Goal: Task Accomplishment & Management: Manage account settings

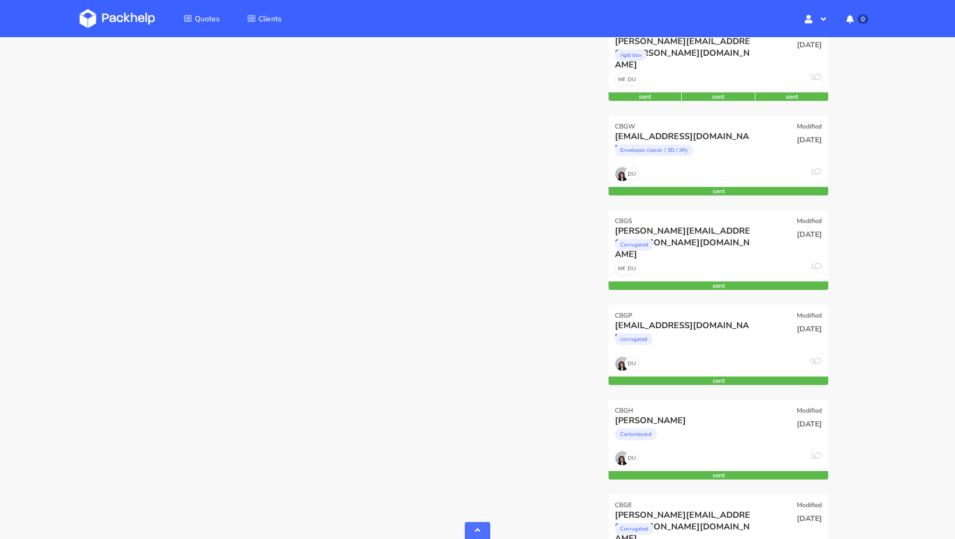
scroll to position [652, 0]
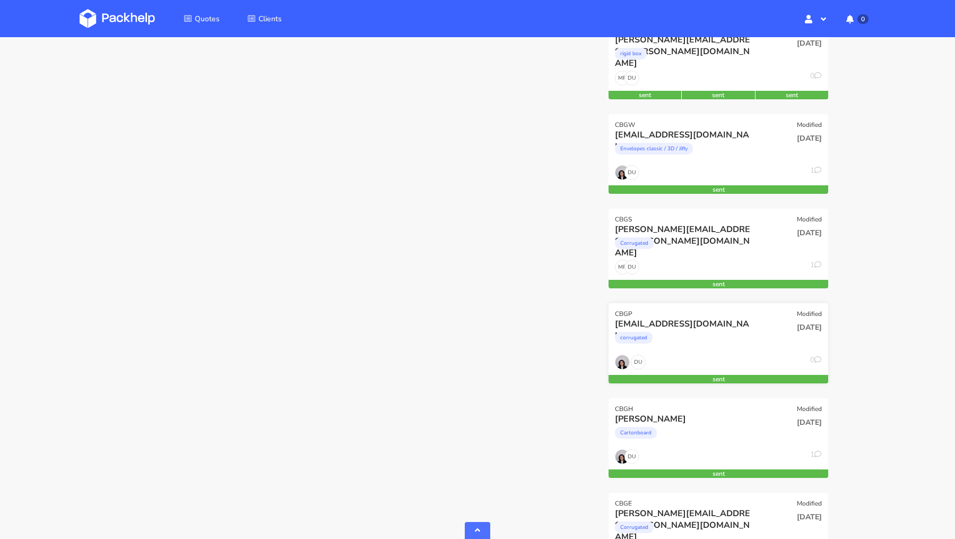
click at [713, 341] on div "corrugated" at bounding box center [685, 340] width 141 height 21
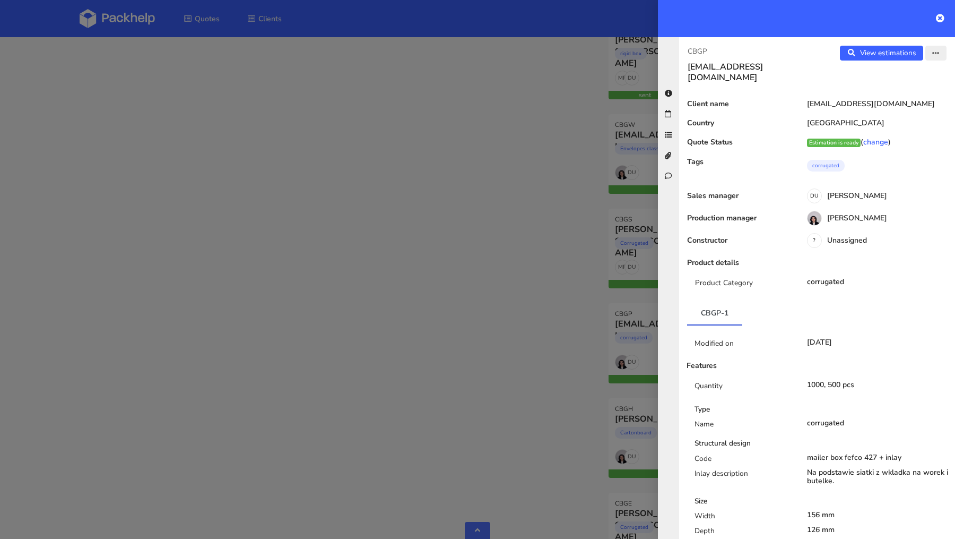
click at [931, 54] on button "button" at bounding box center [936, 53] width 21 height 15
click at [921, 73] on link "View quote" at bounding box center [901, 75] width 93 height 18
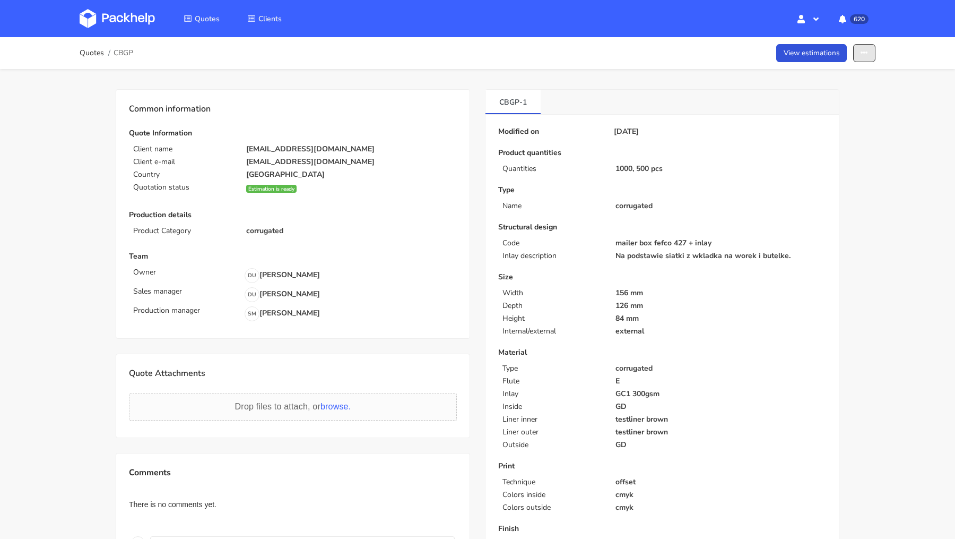
click at [863, 56] on icon "button" at bounding box center [864, 52] width 7 height 7
click at [845, 82] on link "Edit quote" at bounding box center [824, 76] width 93 height 18
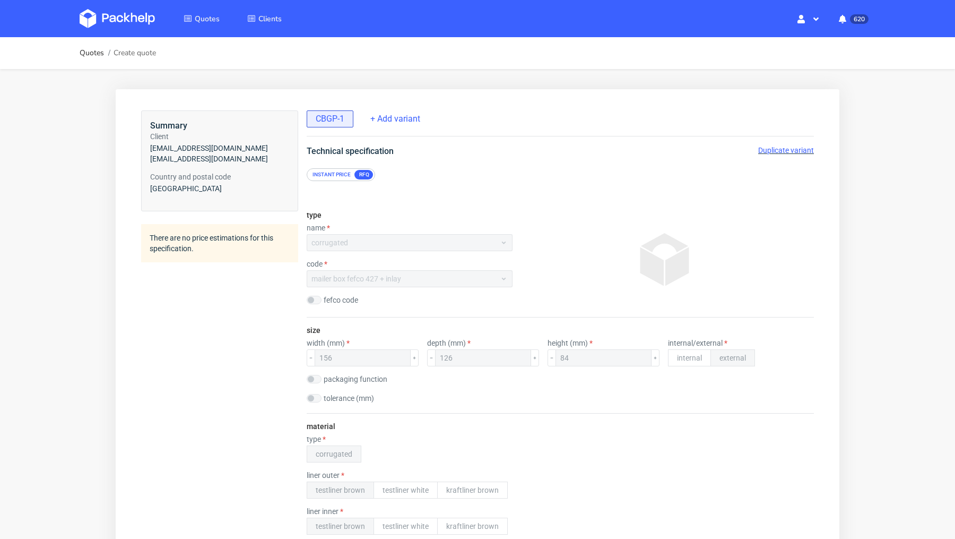
click at [779, 148] on span "Duplicate variant" at bounding box center [786, 150] width 56 height 8
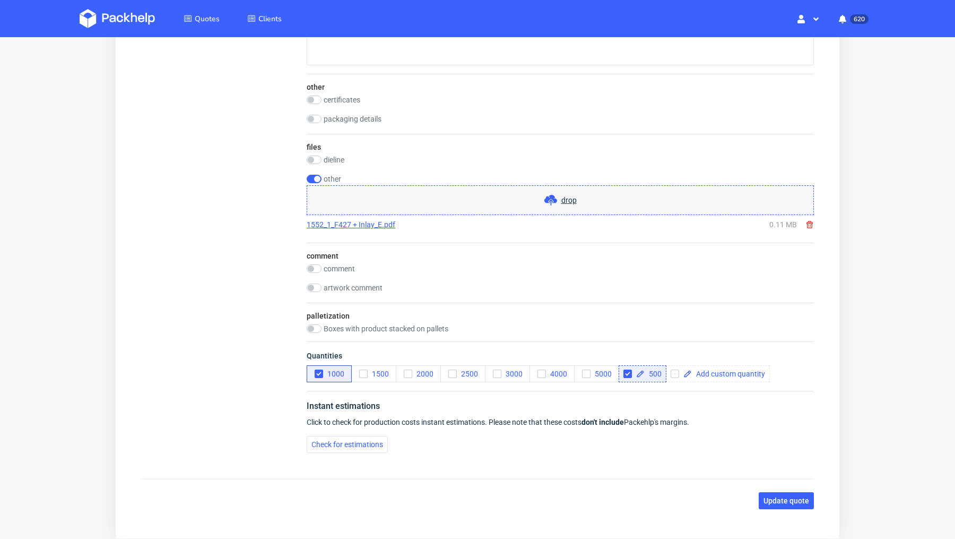
scroll to position [1461, 0]
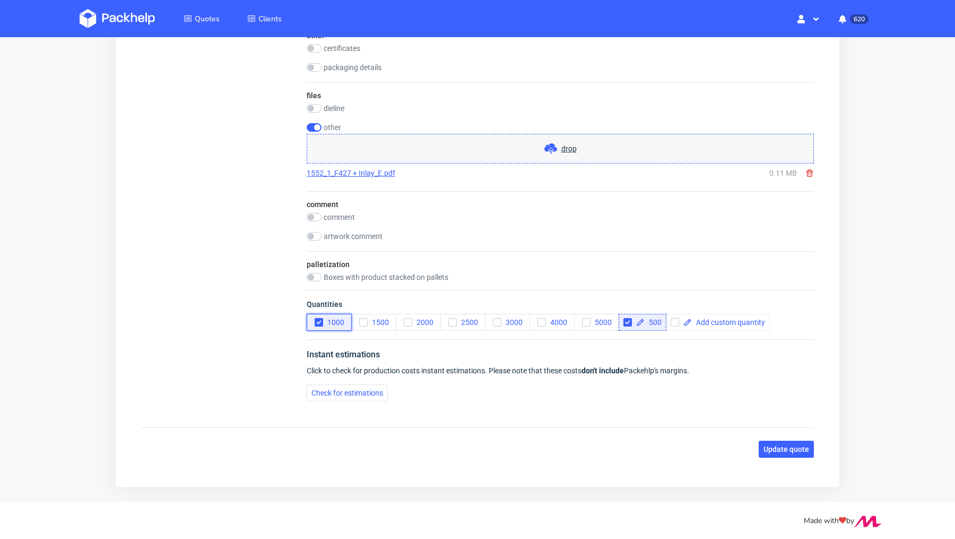
click at [317, 318] on icon "button" at bounding box center [318, 321] width 7 height 7
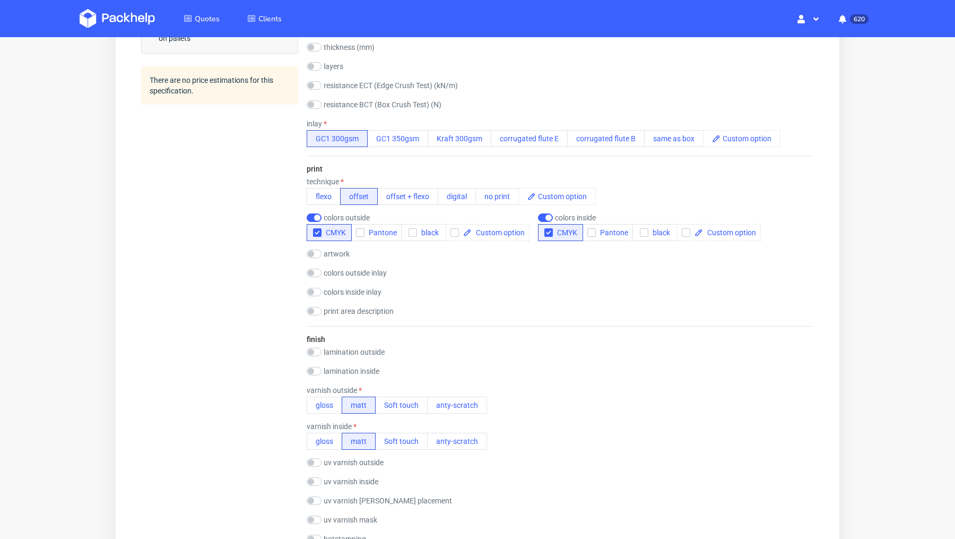
scroll to position [645, 0]
click at [313, 215] on input "checkbox" at bounding box center [314, 218] width 15 height 8
checkbox input "false"
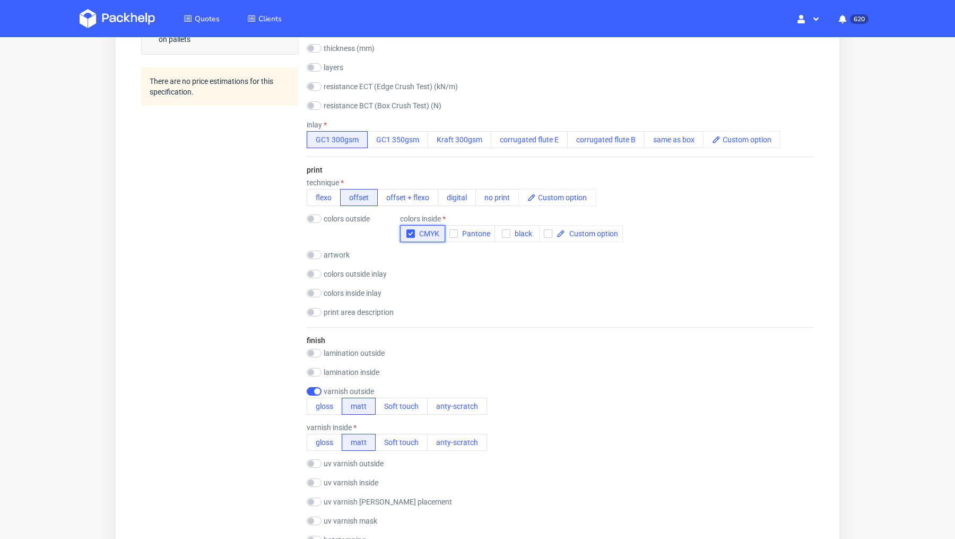
click at [412, 233] on icon "button" at bounding box center [410, 233] width 7 height 7
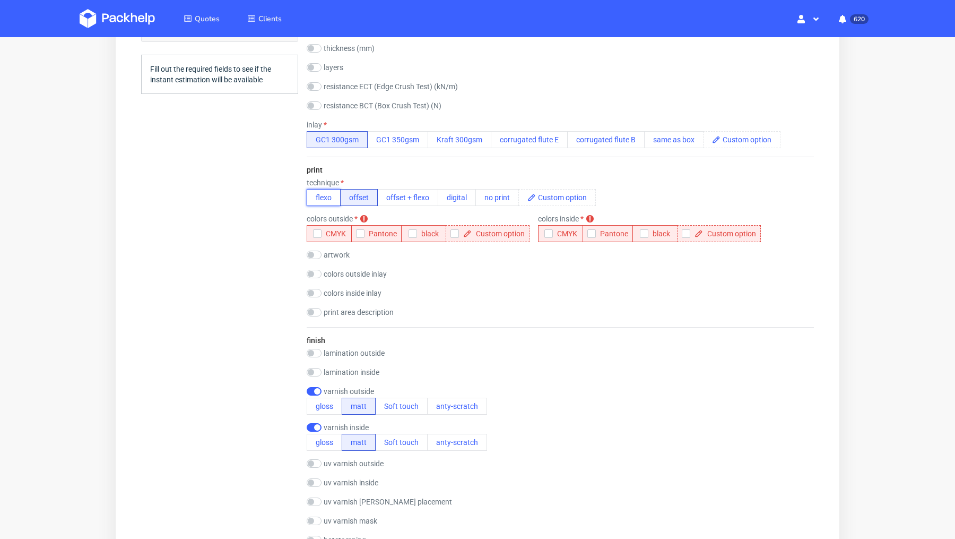
click at [325, 196] on button "flexo" at bounding box center [324, 197] width 34 height 17
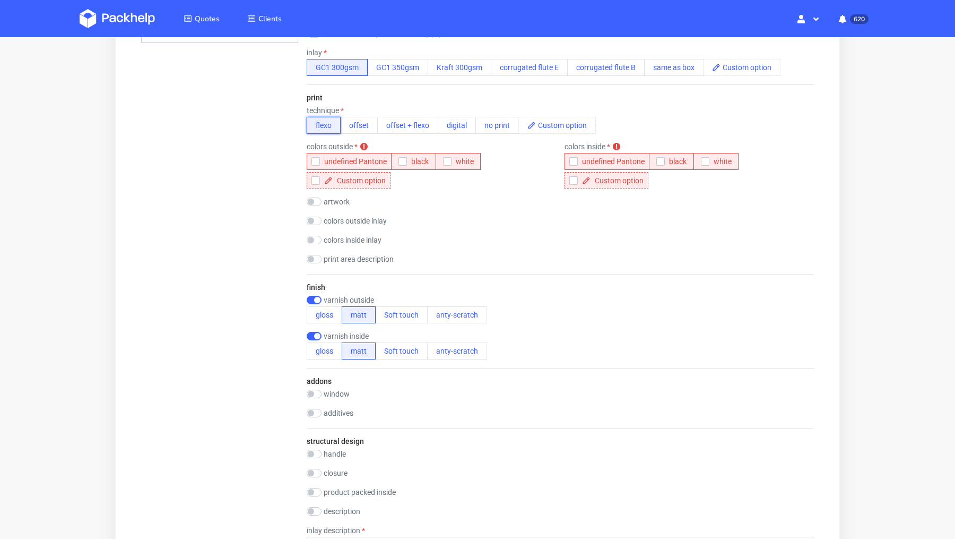
scroll to position [585, 0]
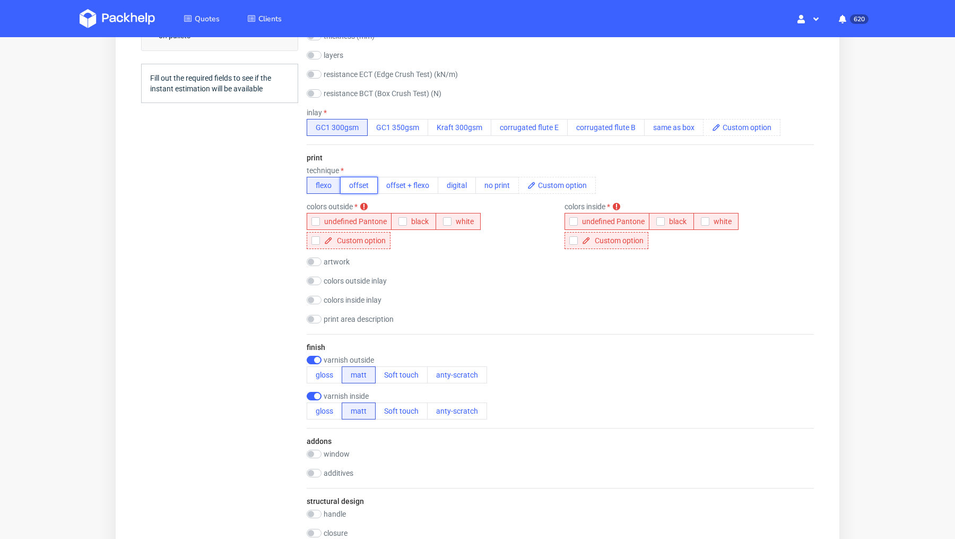
click at [354, 187] on button "offset" at bounding box center [359, 185] width 38 height 17
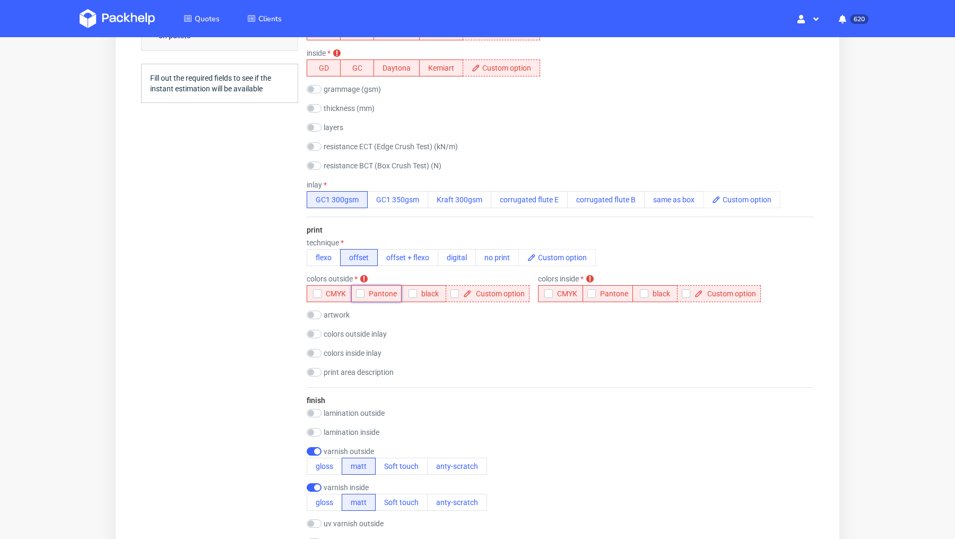
click at [362, 291] on icon "button" at bounding box center [360, 293] width 7 height 7
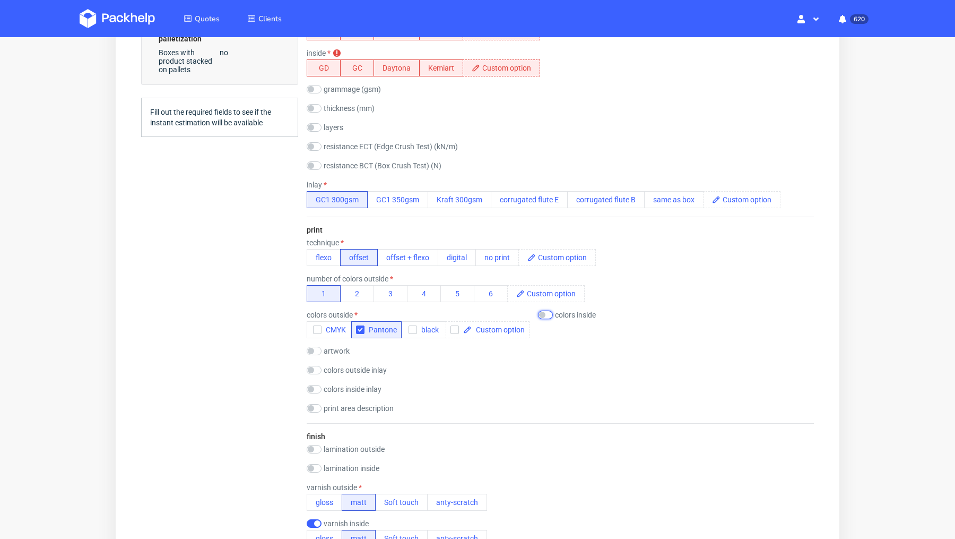
click at [548, 311] on input "checkbox" at bounding box center [545, 315] width 15 height 8
checkbox input "true"
click at [605, 325] on span "Pantone" at bounding box center [612, 329] width 32 height 8
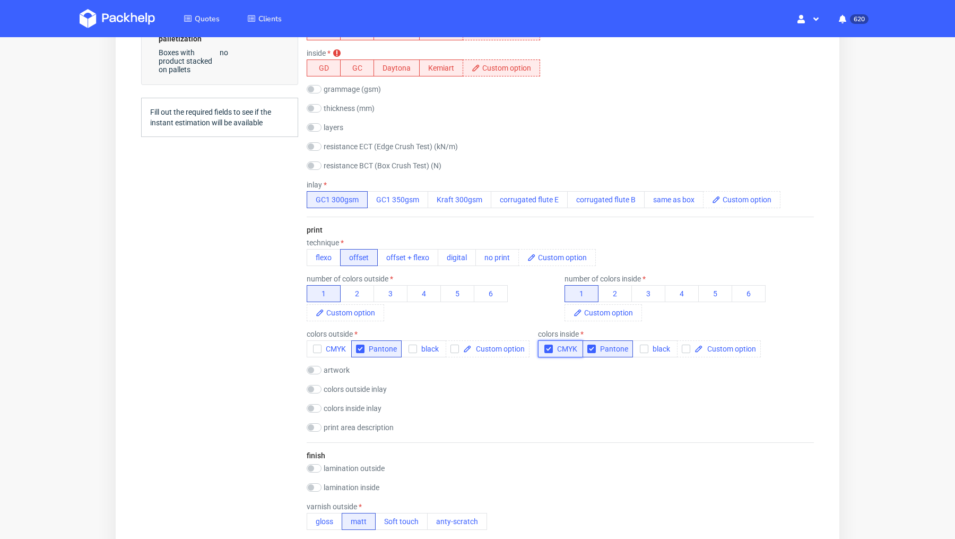
click at [556, 348] on span "CMYK" at bounding box center [565, 348] width 24 height 8
click at [540, 395] on div "print technique flexo offset offset + flexo digital no print number of colors o…" at bounding box center [560, 330] width 507 height 226
click at [258, 364] on div "Summary Client katiekate5@outlook.com katiekate5@outlook.com Country and postal…" at bounding box center [219, 433] width 157 height 1816
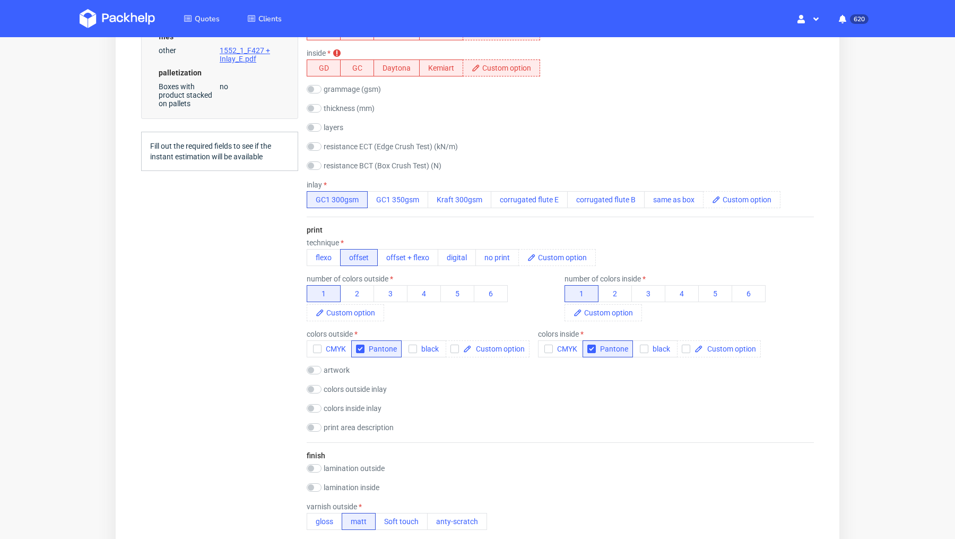
click at [218, 295] on div "Summary Client katiekate5@outlook.com katiekate5@outlook.com Country and postal…" at bounding box center [219, 433] width 157 height 1816
click at [326, 256] on button "flexo" at bounding box center [324, 257] width 34 height 17
checkbox input "true"
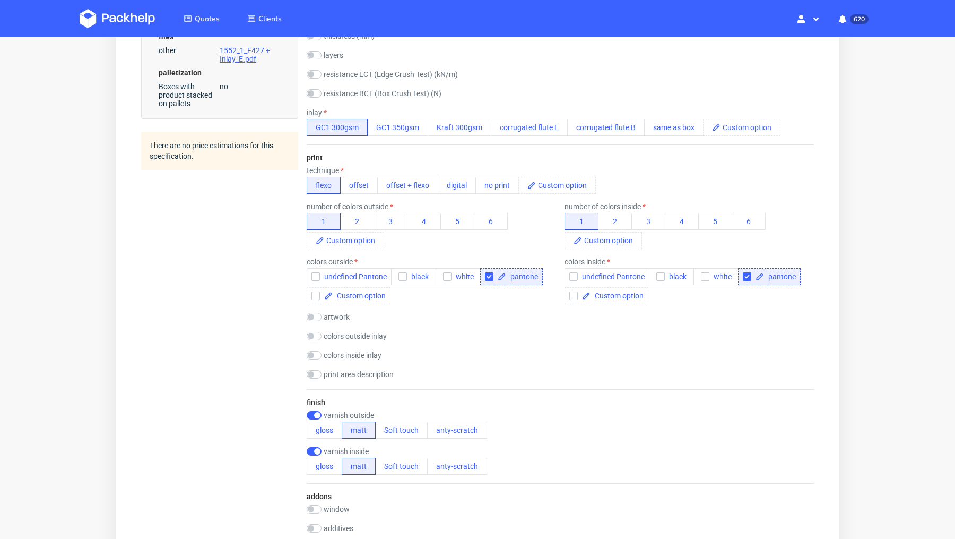
click at [218, 337] on div "Summary Client katiekate5@outlook.com katiekate5@outlook.com Country and postal…" at bounding box center [219, 312] width 157 height 1574
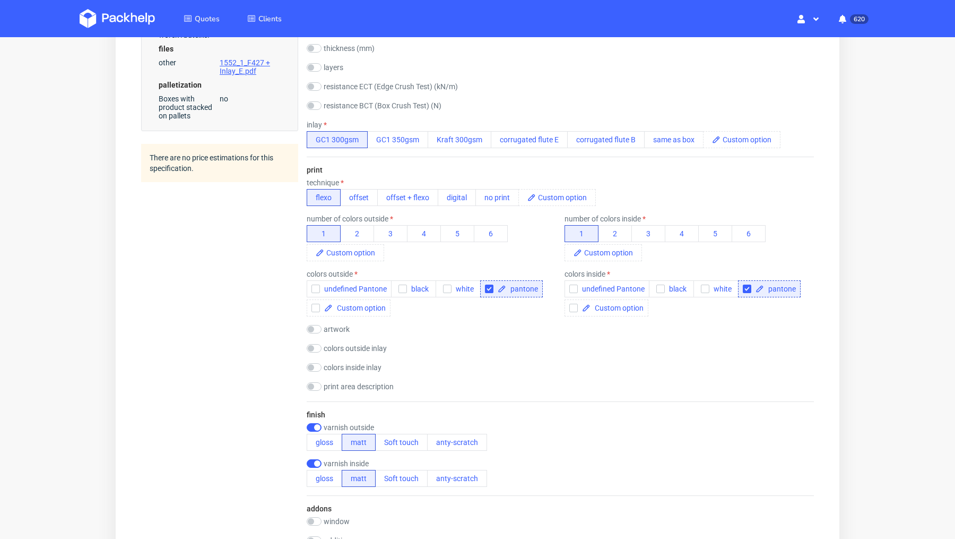
scroll to position [579, 0]
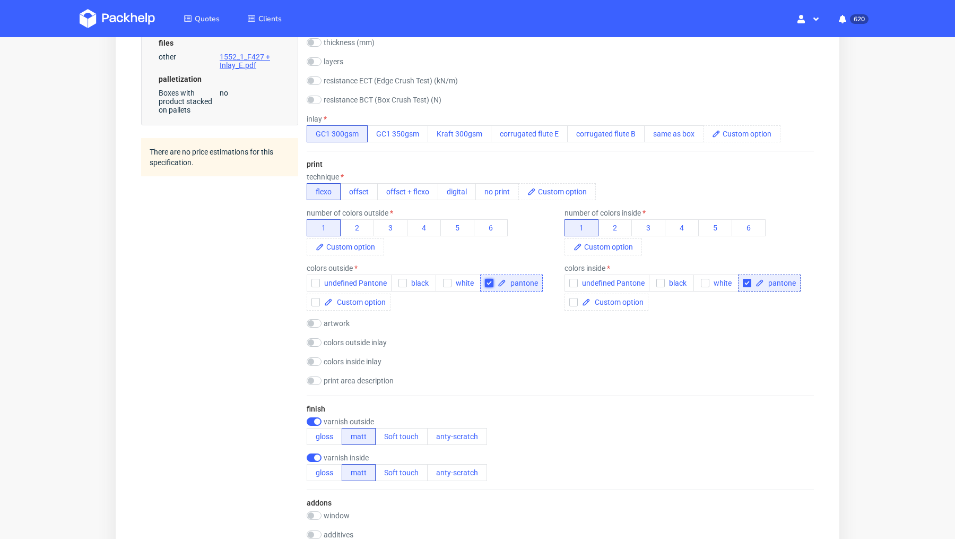
click at [488, 286] on input "checkbox" at bounding box center [489, 283] width 8 height 8
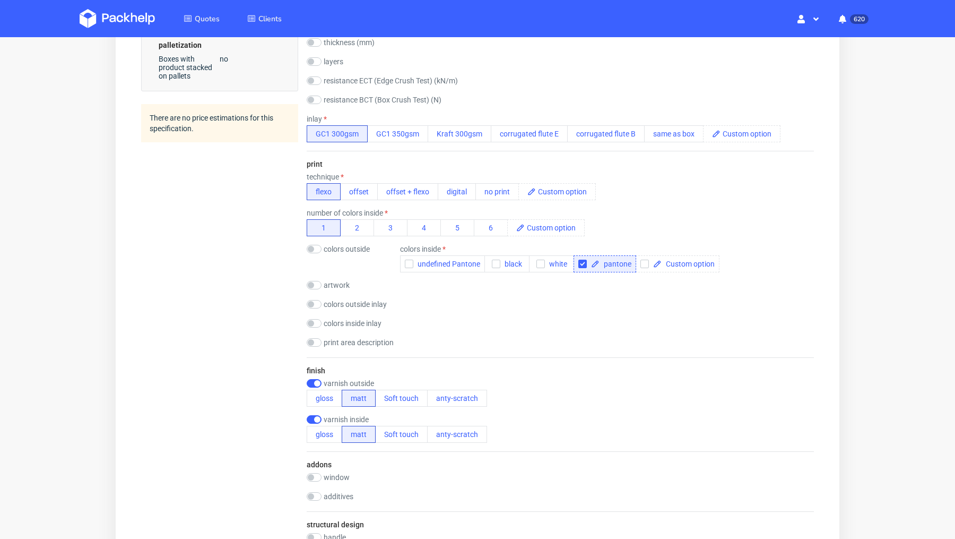
click at [582, 268] on div "pantone" at bounding box center [605, 263] width 63 height 17
click at [580, 262] on input "checkbox" at bounding box center [583, 264] width 8 height 8
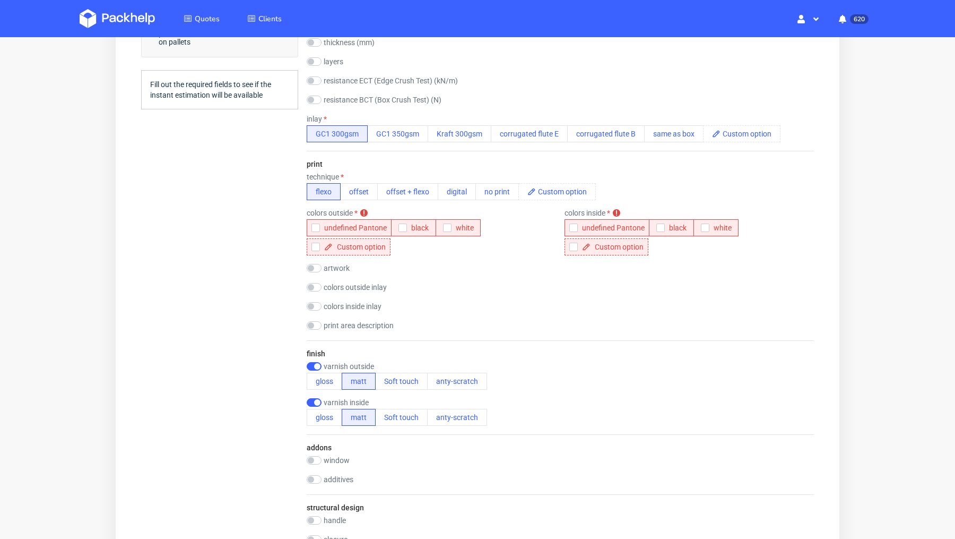
click at [317, 250] on div at bounding box center [349, 246] width 84 height 17
click at [314, 248] on input "checkbox" at bounding box center [316, 247] width 8 height 8
click at [312, 249] on input "checkbox" at bounding box center [316, 247] width 8 height 8
click at [315, 247] on input "checkbox" at bounding box center [316, 247] width 8 height 8
checkbox input "false"
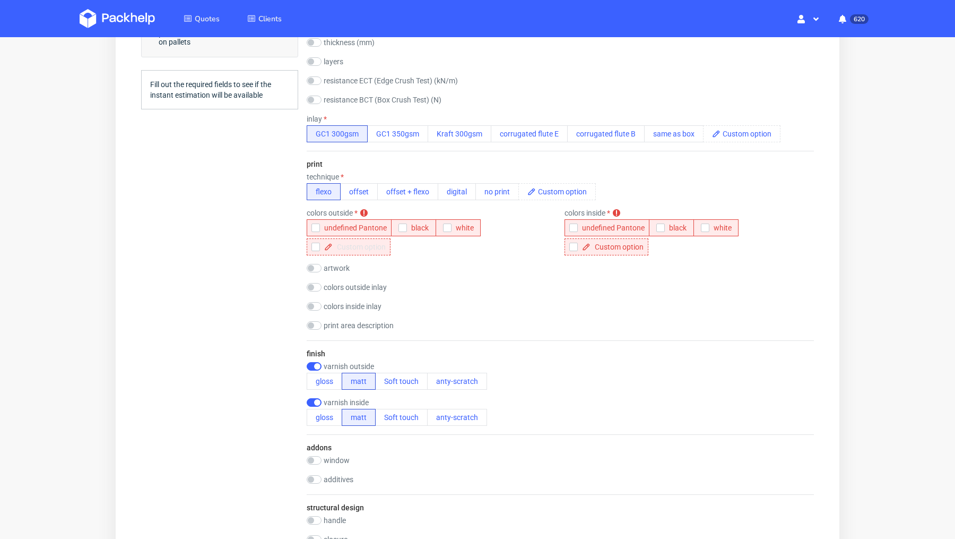
click at [347, 247] on span at bounding box center [359, 246] width 53 height 7
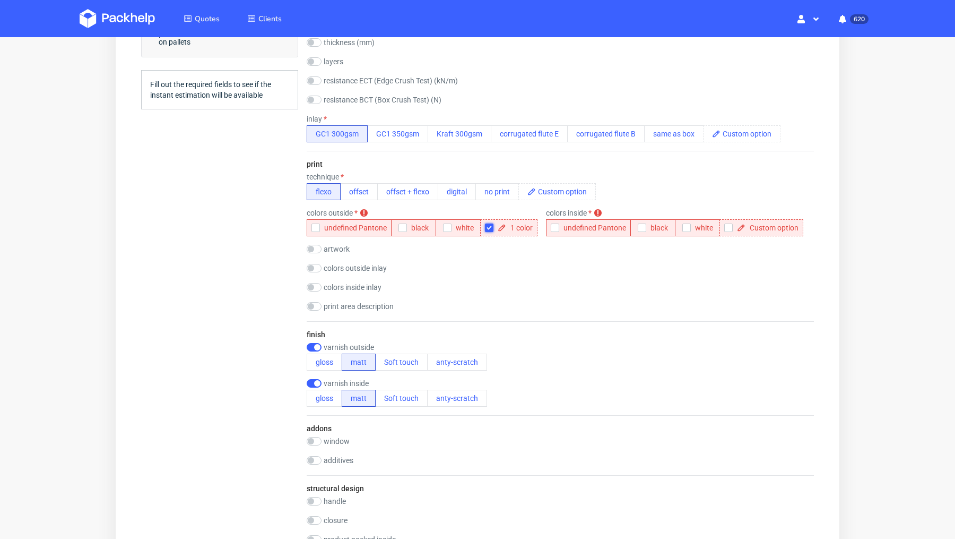
click at [488, 225] on input "checkbox" at bounding box center [489, 227] width 8 height 8
checkbox input "false"
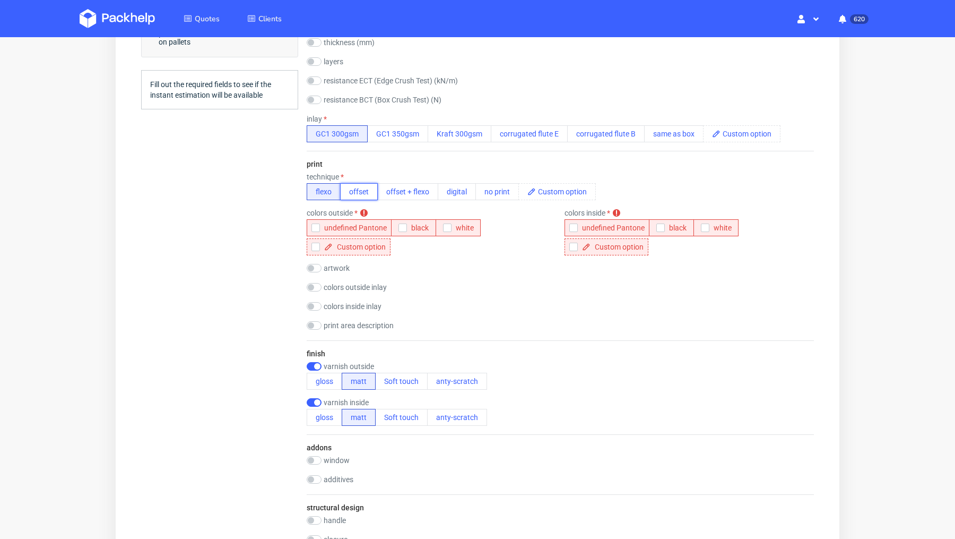
click at [357, 194] on button "offset" at bounding box center [359, 191] width 38 height 17
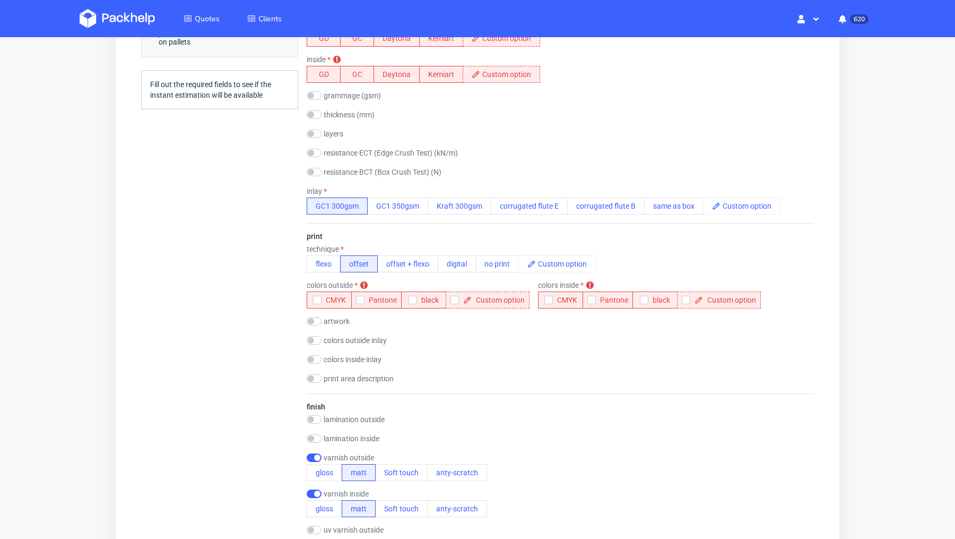
click at [361, 308] on div "print technique flexo offset offset + flexo digital no print colors outside col…" at bounding box center [560, 308] width 507 height 170
click at [361, 304] on button "Pantone" at bounding box center [376, 299] width 50 height 17
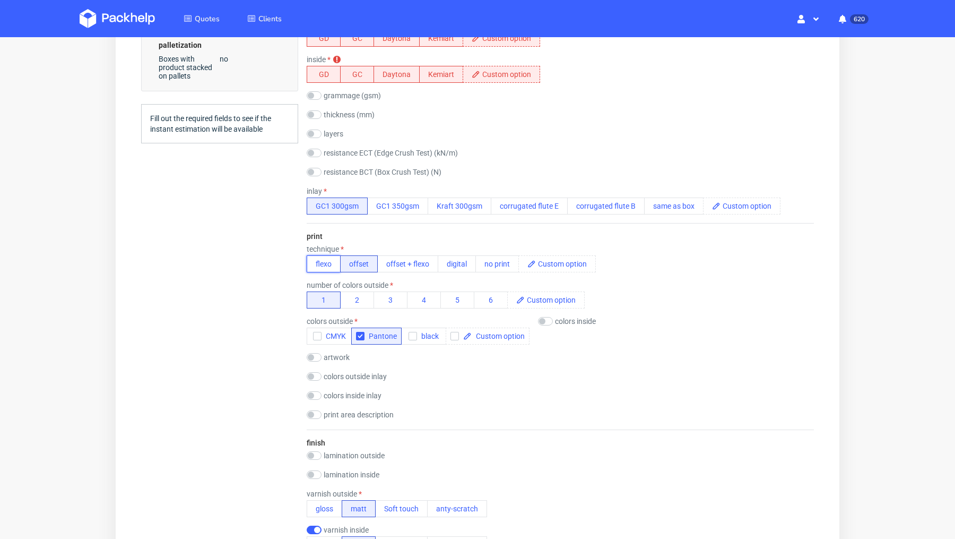
click at [331, 261] on button "flexo" at bounding box center [324, 263] width 34 height 17
checkbox input "true"
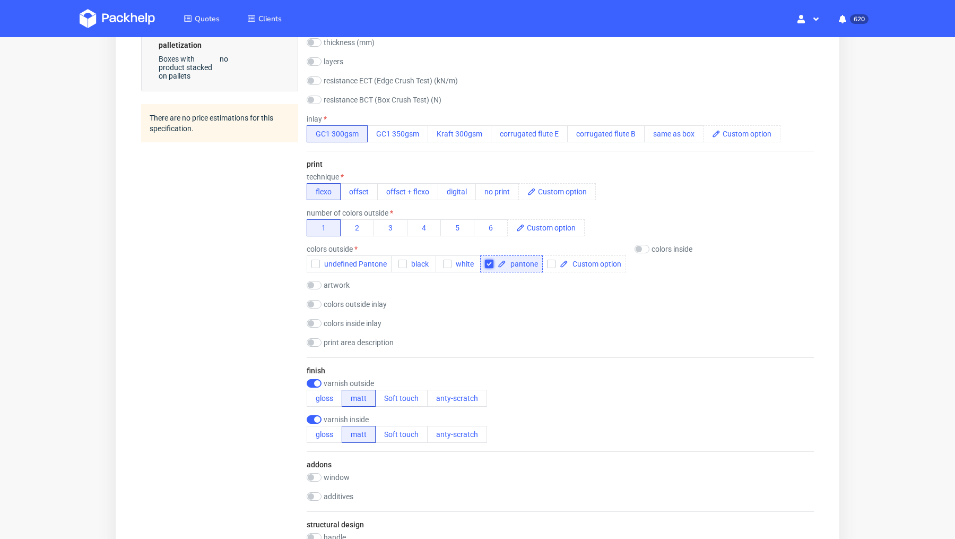
click at [488, 263] on input "checkbox" at bounding box center [489, 264] width 8 height 8
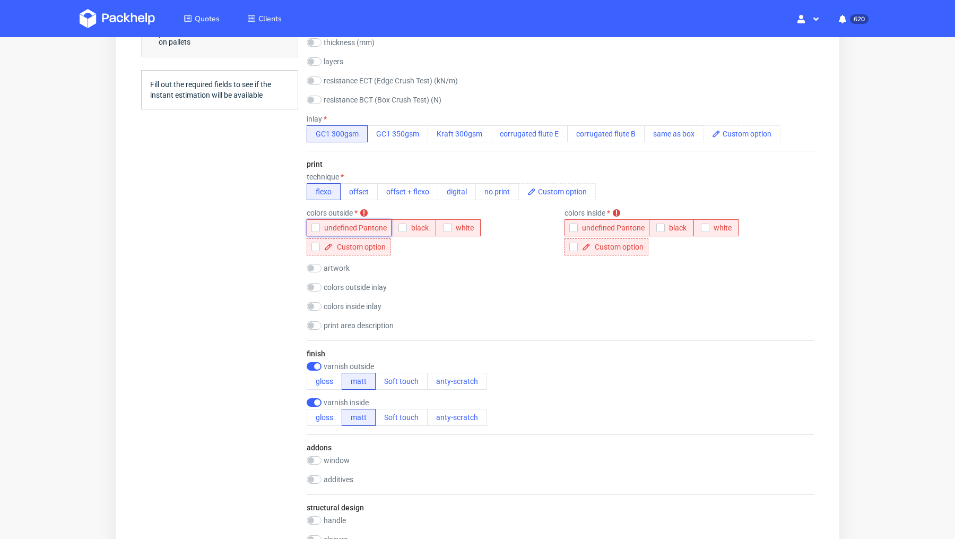
click at [315, 226] on icon "button" at bounding box center [315, 227] width 7 height 7
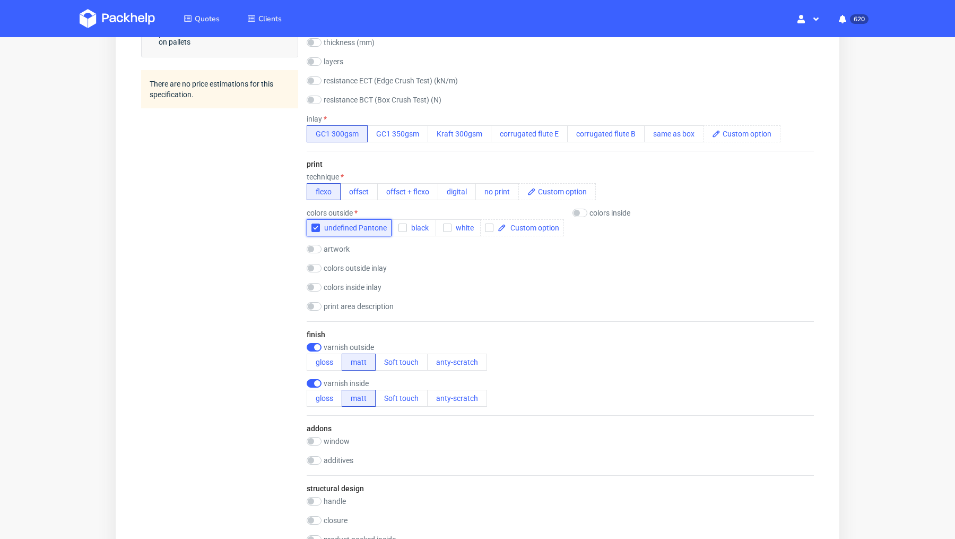
click at [318, 227] on icon "button" at bounding box center [315, 227] width 7 height 7
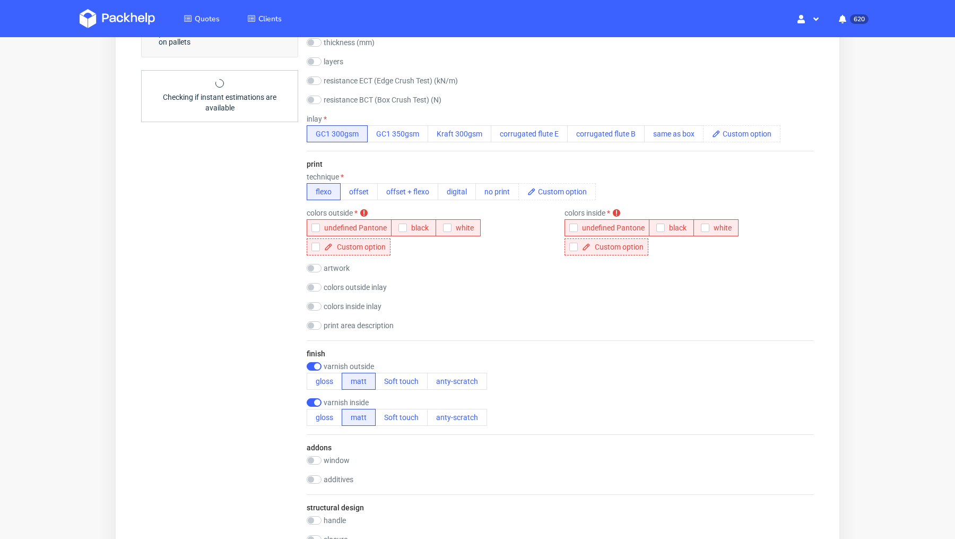
click at [275, 234] on div "Summary Client katiekate5@outlook.com katiekate5@outlook.com Country and postal…" at bounding box center [219, 290] width 157 height 1519
click at [360, 193] on button "offset" at bounding box center [359, 191] width 38 height 17
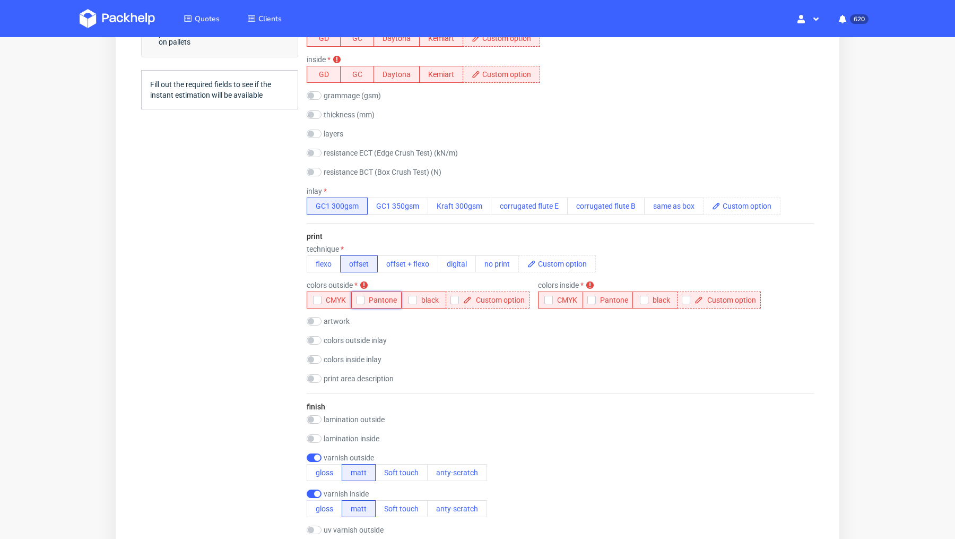
click at [358, 300] on icon "button" at bounding box center [360, 299] width 7 height 7
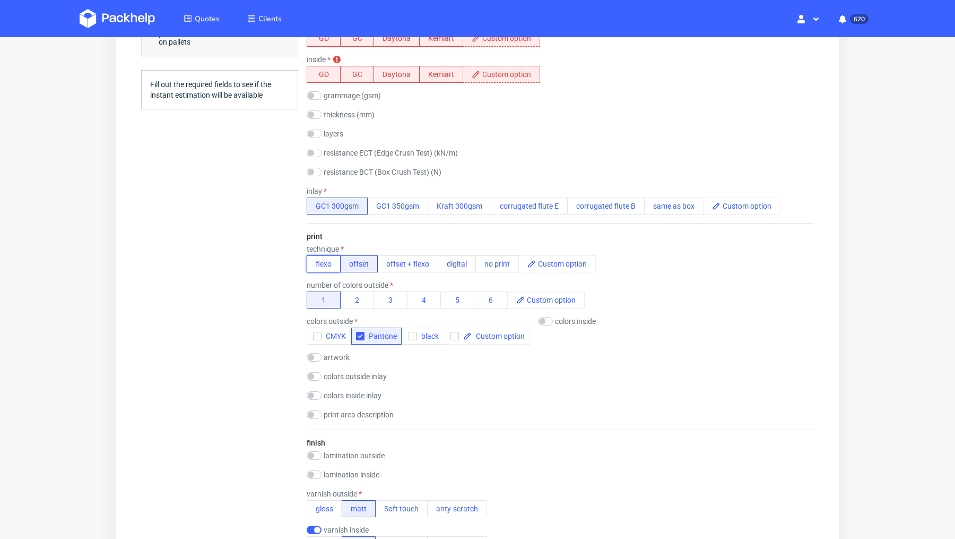
click at [324, 260] on button "flexo" at bounding box center [324, 263] width 34 height 17
checkbox input "true"
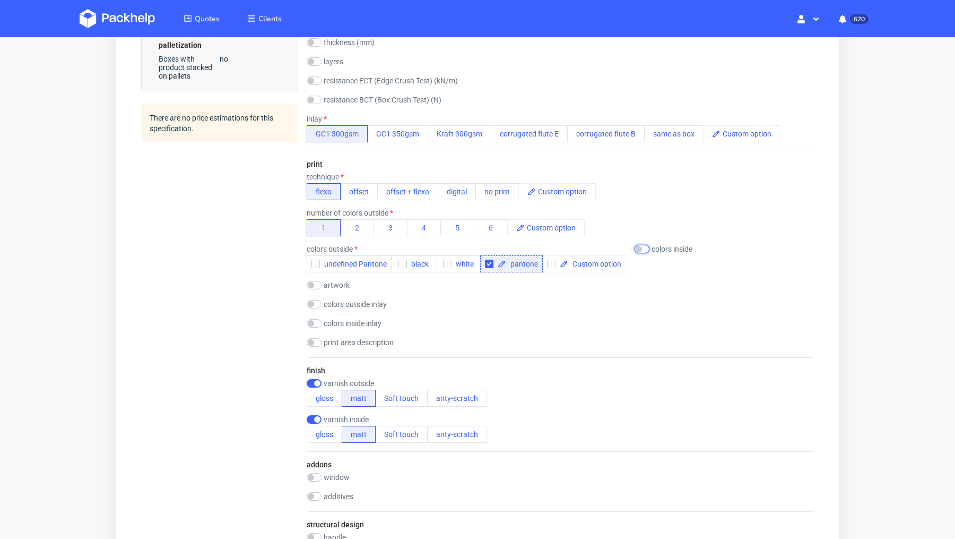
click at [645, 245] on input "checkbox" at bounding box center [642, 249] width 15 height 8
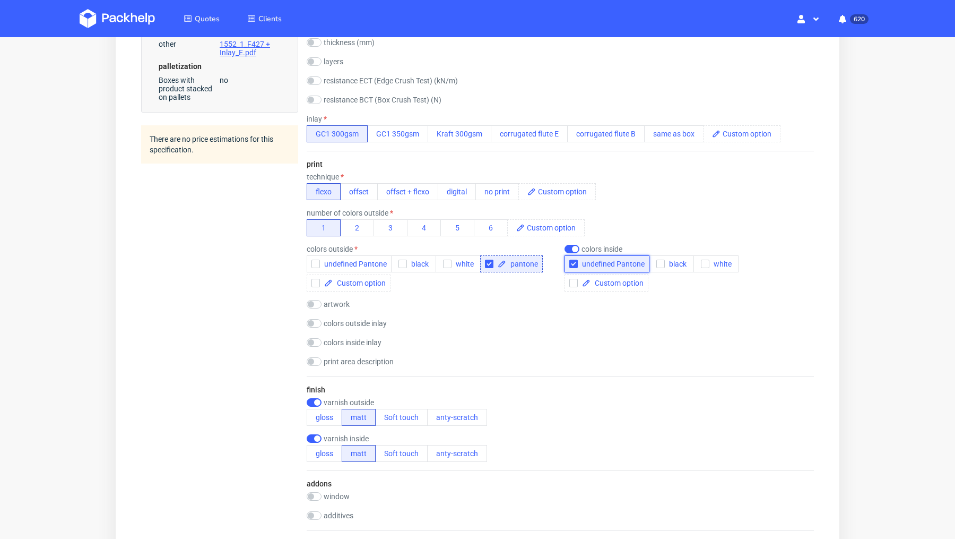
click at [571, 264] on icon "button" at bounding box center [573, 263] width 7 height 7
checkbox input "false"
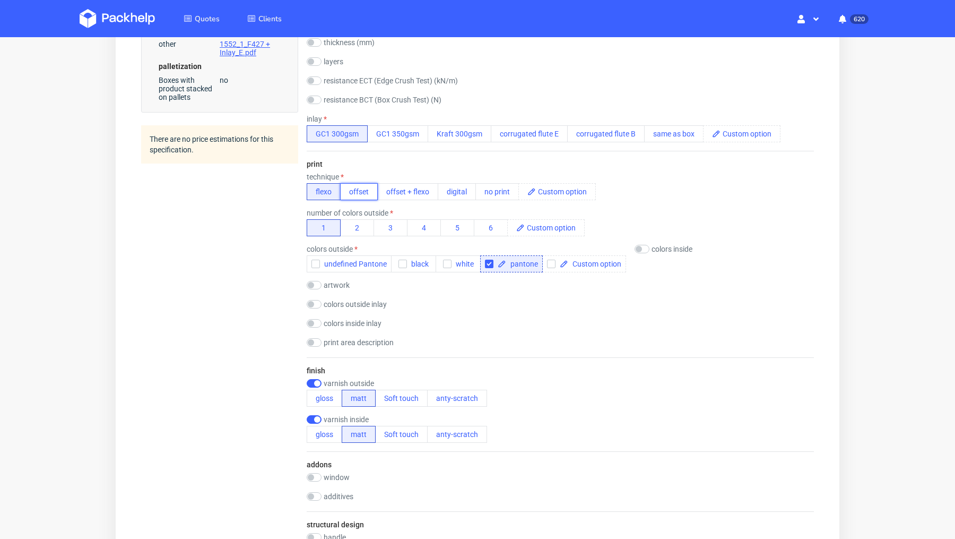
click at [363, 189] on button "offset" at bounding box center [359, 191] width 38 height 17
checkbox input "false"
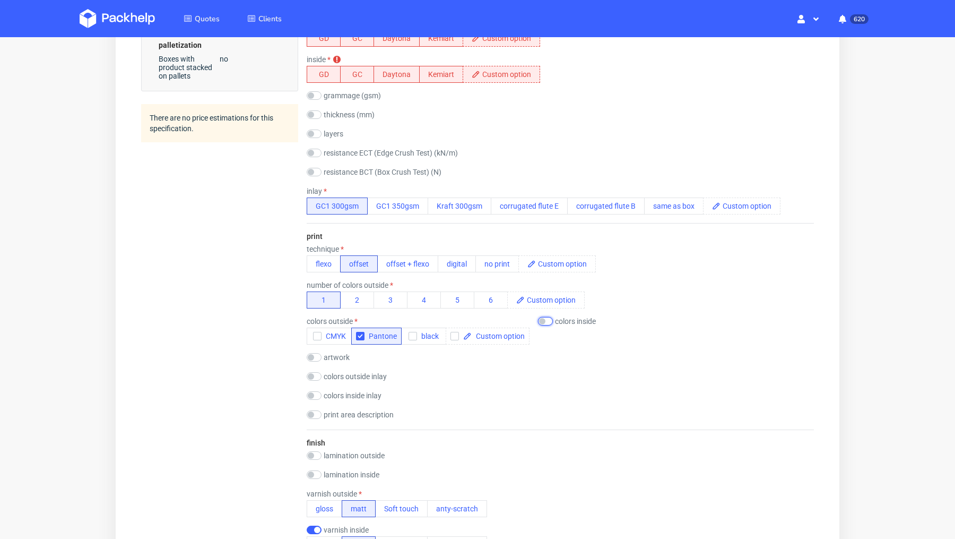
click at [548, 321] on input "checkbox" at bounding box center [545, 321] width 15 height 8
checkbox input "true"
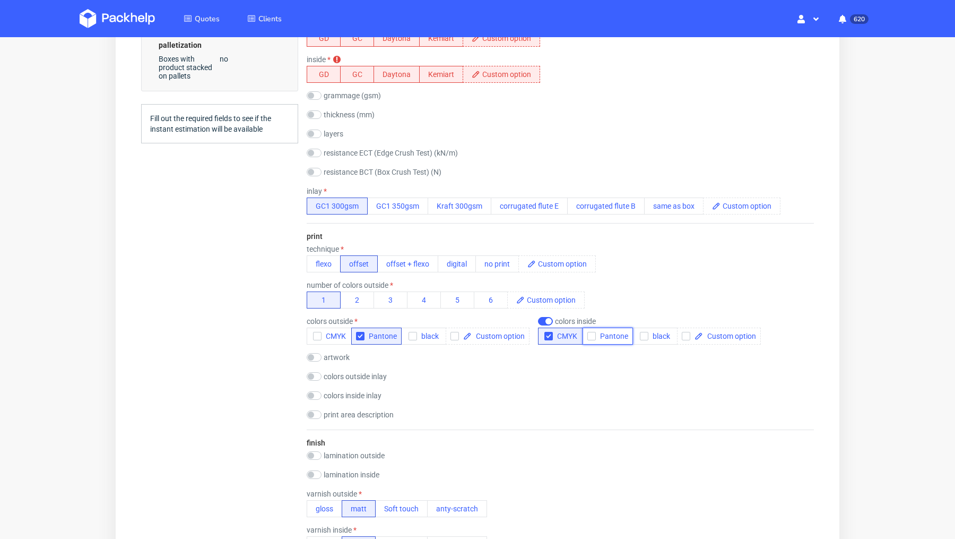
click at [593, 335] on div "button" at bounding box center [592, 336] width 8 height 8
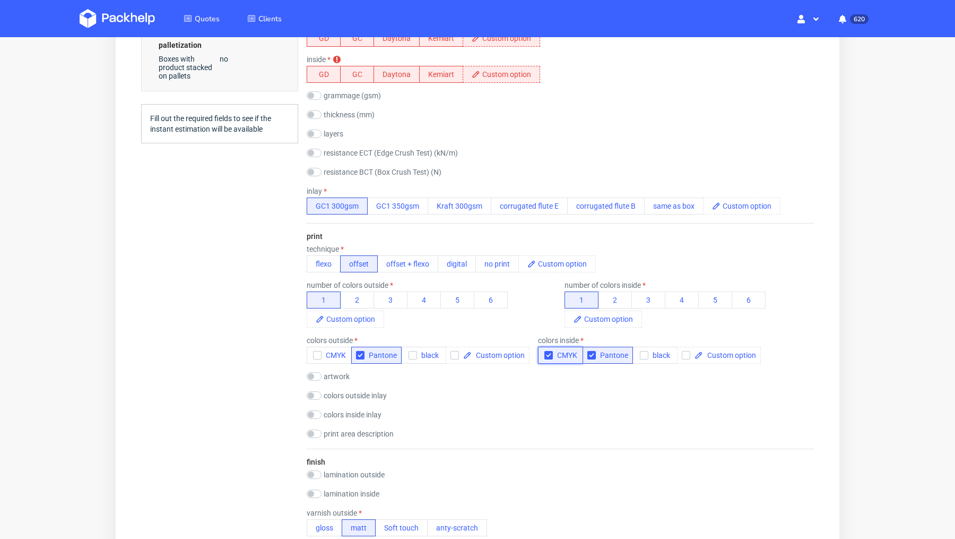
click at [553, 351] on span "CMYK" at bounding box center [565, 355] width 24 height 8
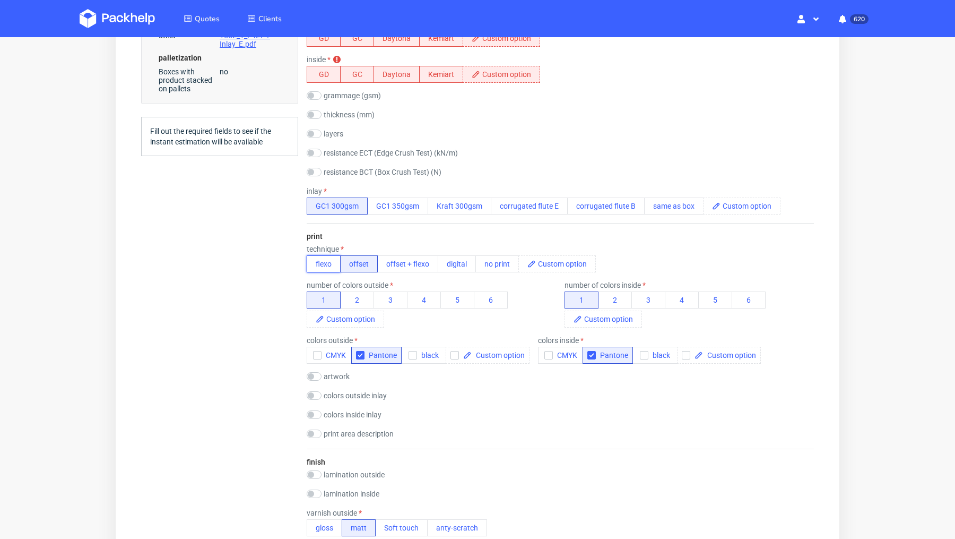
click at [328, 262] on button "flexo" at bounding box center [324, 263] width 34 height 17
checkbox input "true"
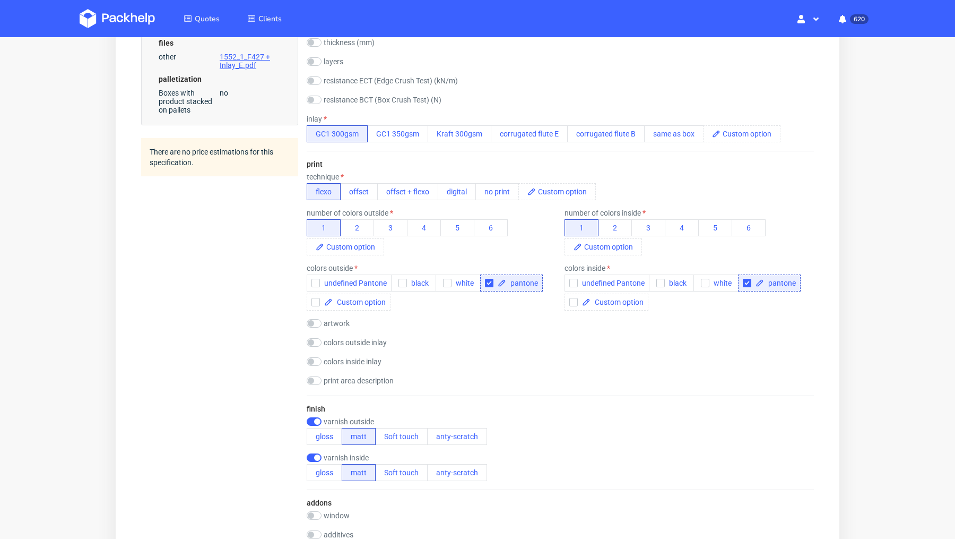
click at [239, 283] on div "Summary Client katiekate5@outlook.com katiekate5@outlook.com Country and postal…" at bounding box center [219, 318] width 157 height 1574
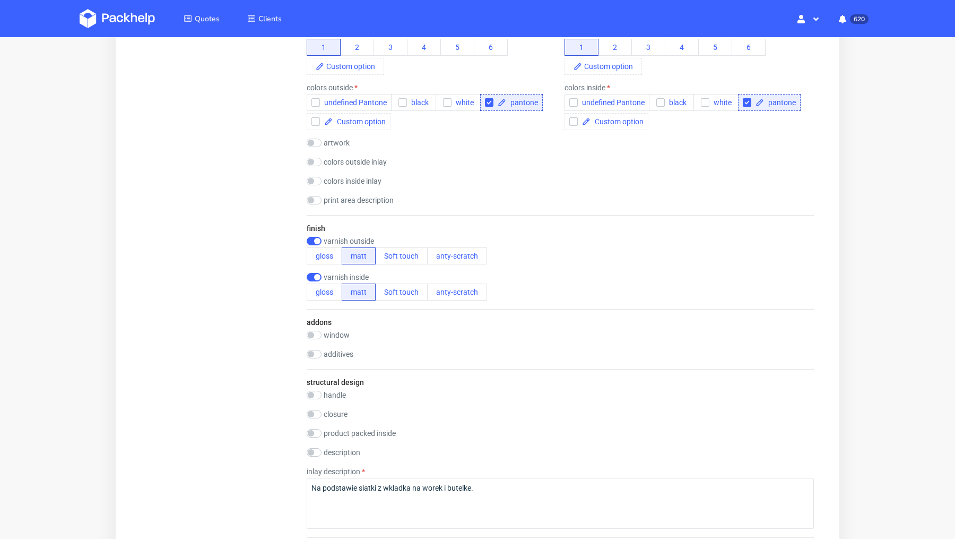
scroll to position [0, 0]
click at [313, 238] on input "checkbox" at bounding box center [314, 241] width 15 height 8
checkbox input "false"
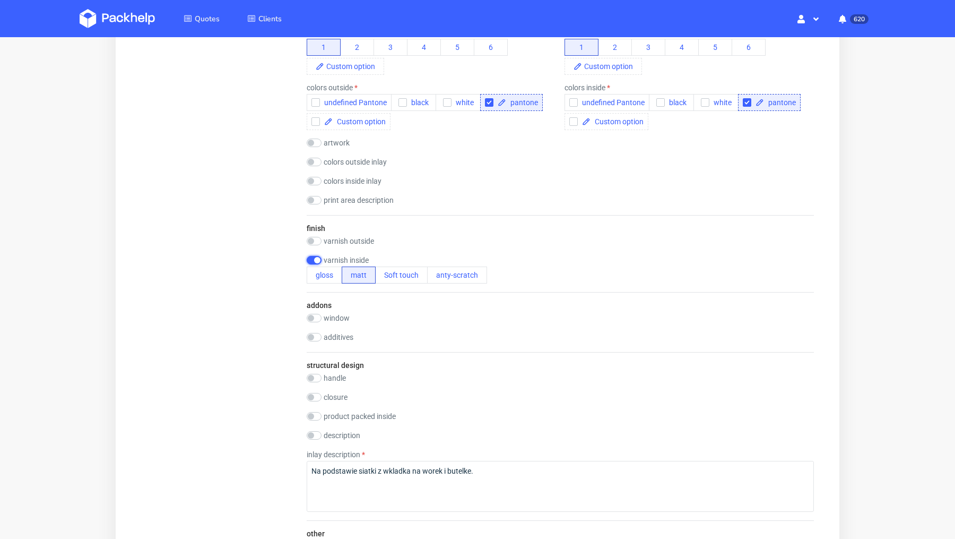
click at [313, 260] on input "checkbox" at bounding box center [314, 260] width 15 height 8
checkbox input "false"
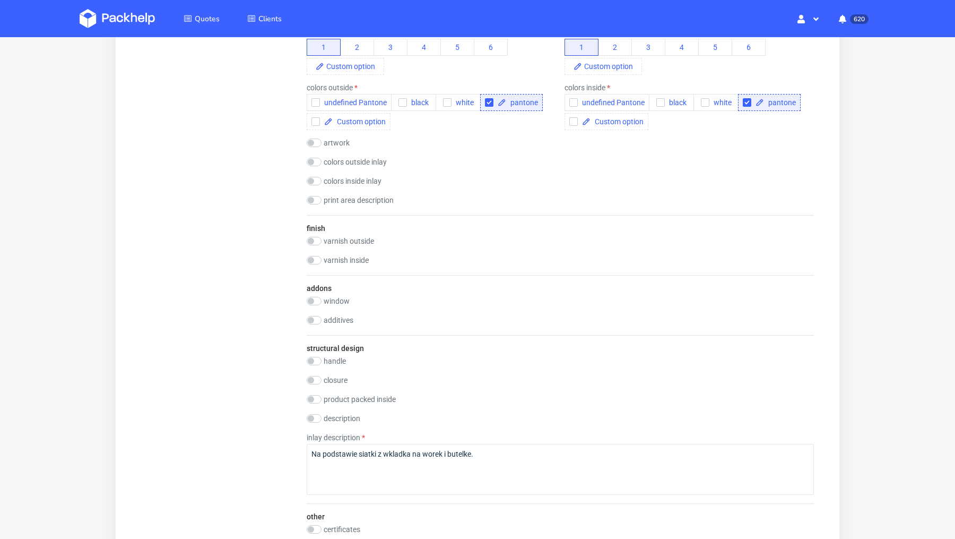
click at [273, 269] on div "Summary Client katiekate5@outlook.com katiekate5@outlook.com Country and postal…" at bounding box center [219, 121] width 157 height 1540
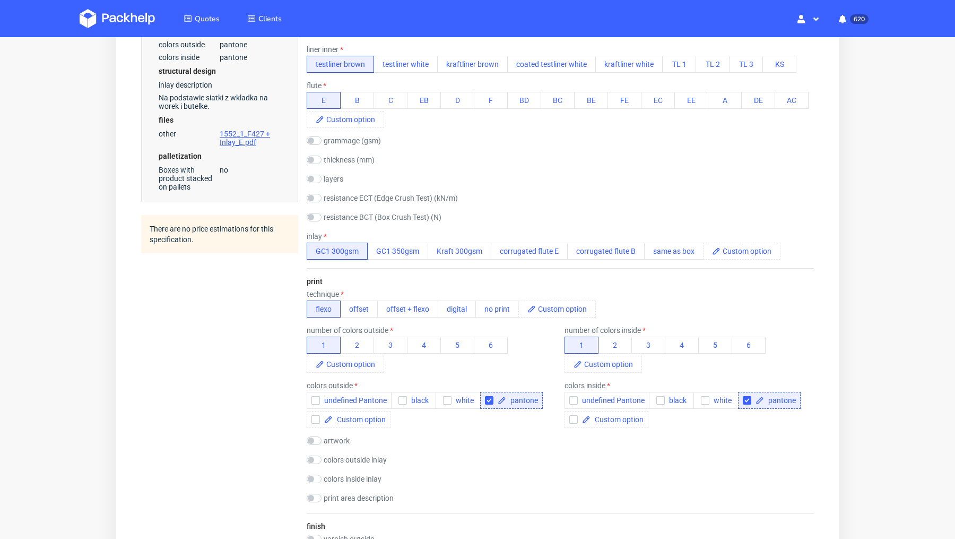
scroll to position [1241, 0]
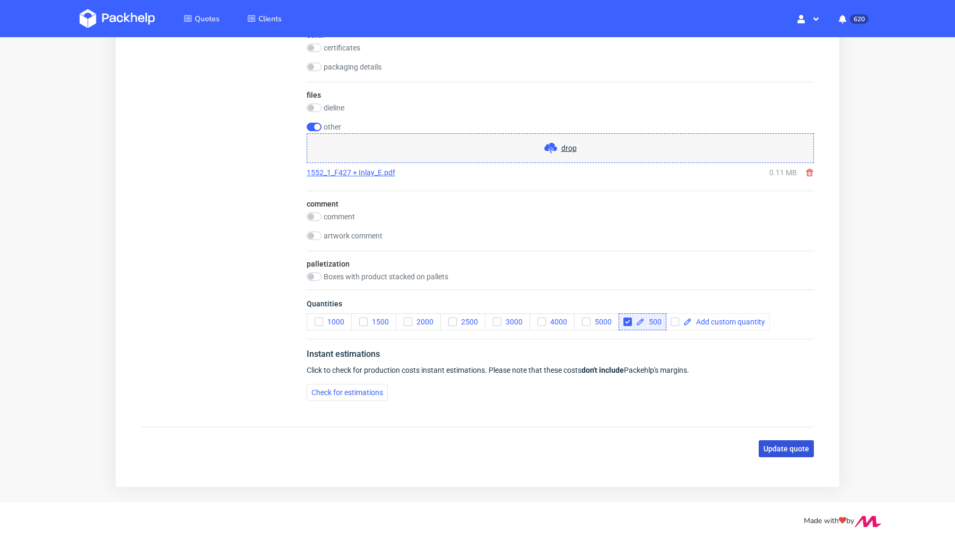
click at [765, 445] on span "Update quote" at bounding box center [787, 448] width 46 height 7
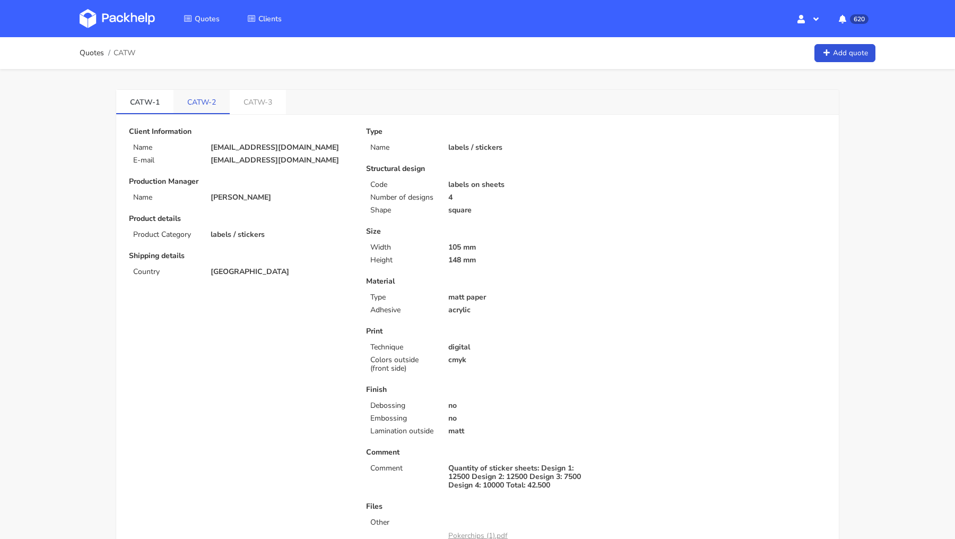
click at [202, 98] on link "CATW-2" at bounding box center [202, 101] width 56 height 23
click at [244, 101] on link "CATW-3" at bounding box center [259, 101] width 56 height 23
click at [169, 102] on link "CATW-1" at bounding box center [144, 101] width 57 height 23
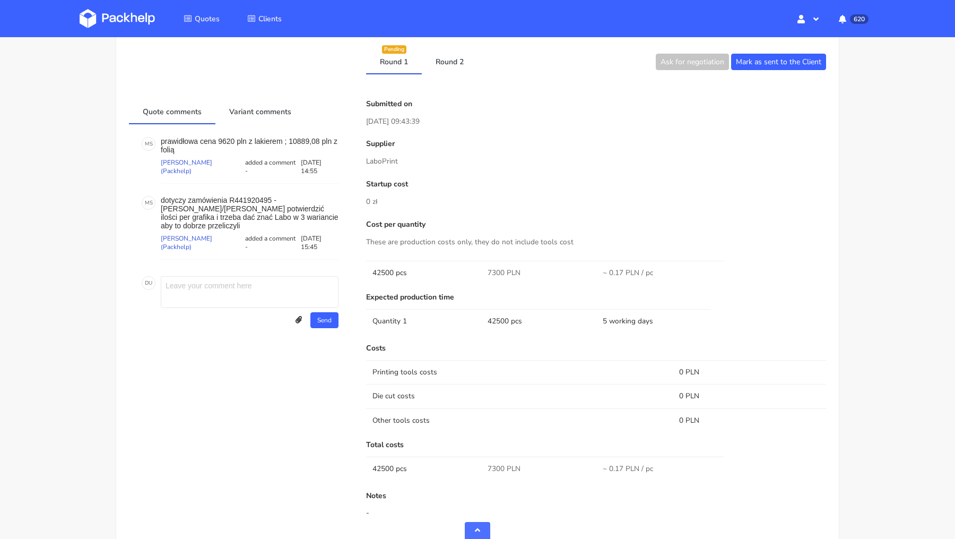
scroll to position [513, 0]
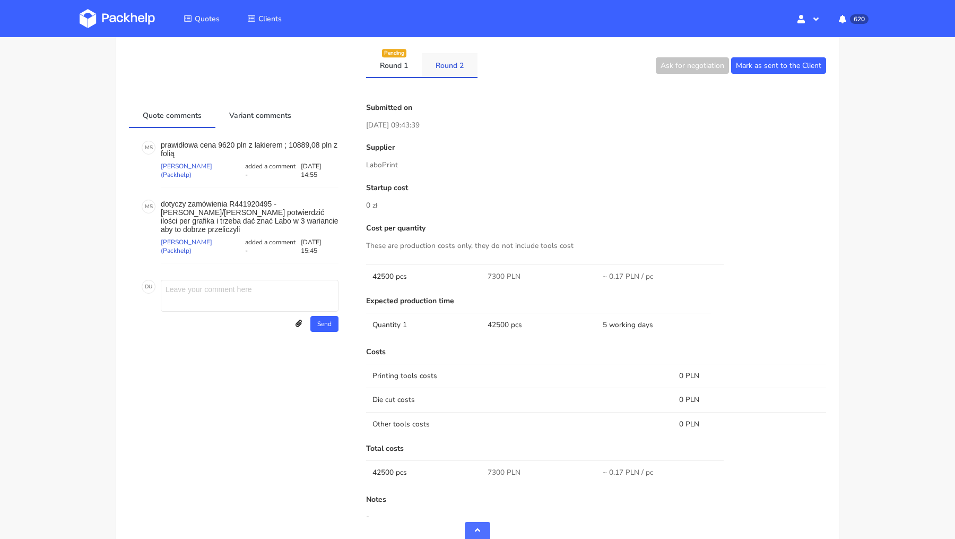
click at [450, 65] on link "Round 2" at bounding box center [450, 64] width 56 height 23
click at [404, 66] on link "Round 1" at bounding box center [394, 64] width 56 height 23
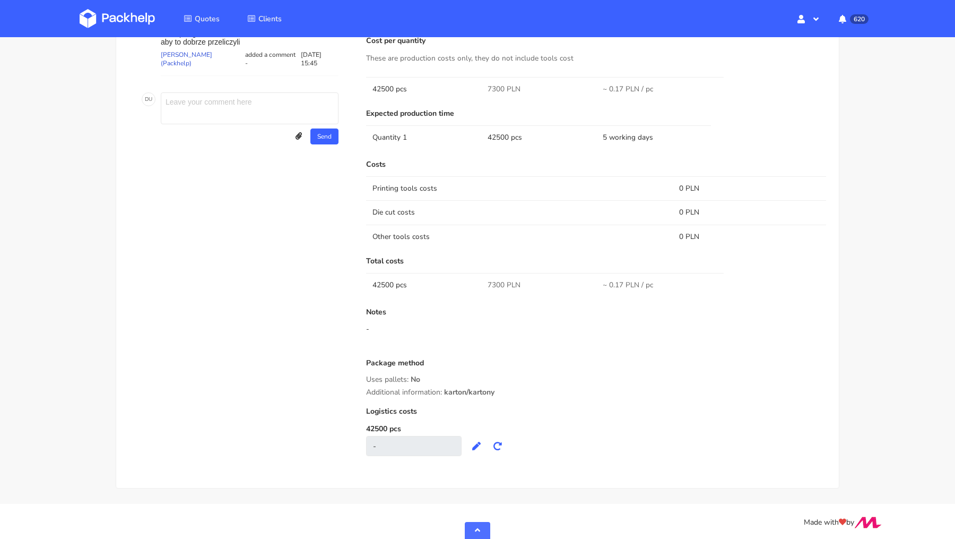
scroll to position [0, 0]
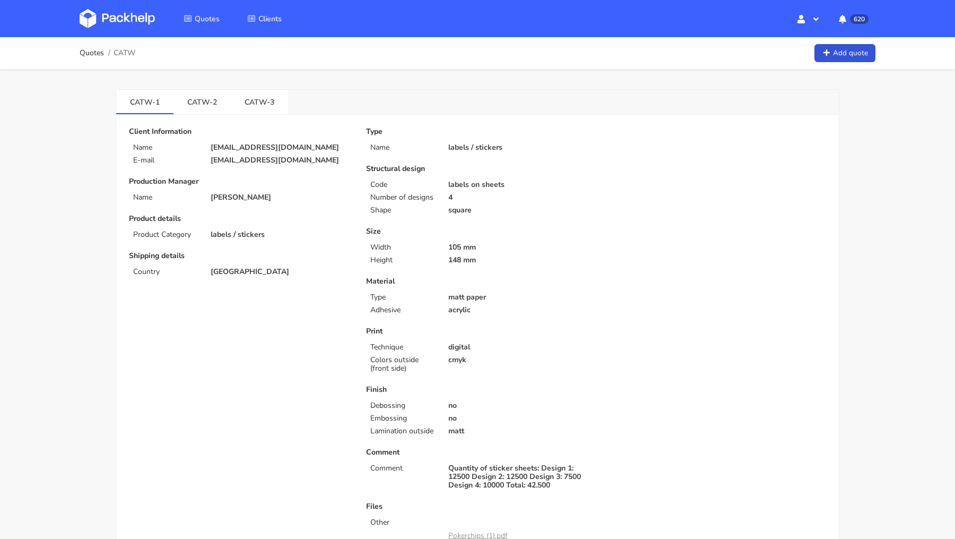
click at [124, 11] on img at bounding box center [117, 18] width 75 height 19
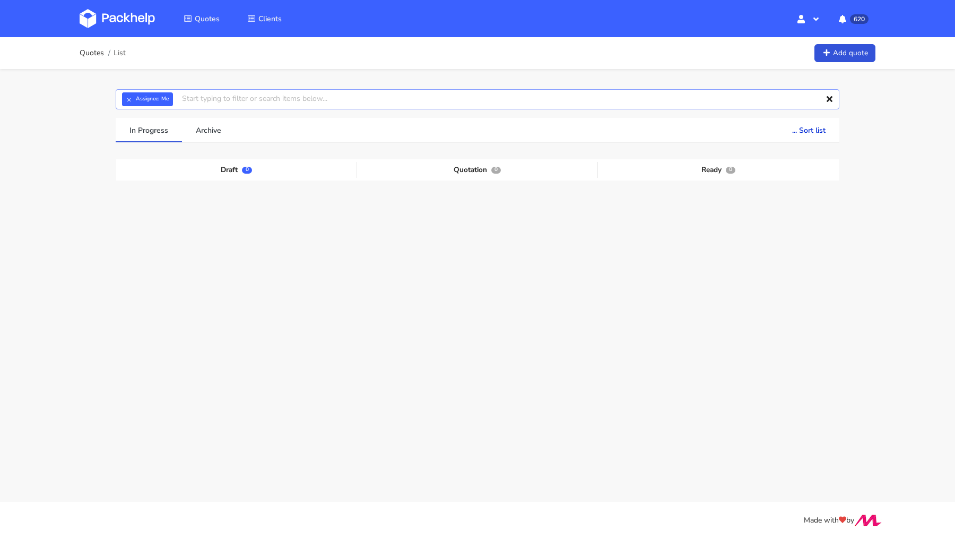
click at [206, 107] on input "text" at bounding box center [478, 99] width 724 height 20
type input "catw"
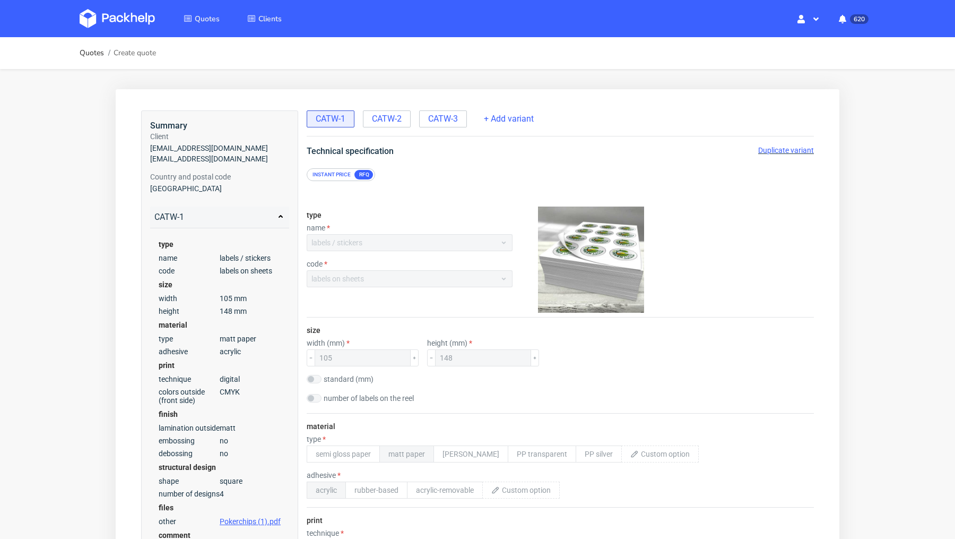
click at [780, 152] on span "Duplicate variant" at bounding box center [786, 150] width 56 height 8
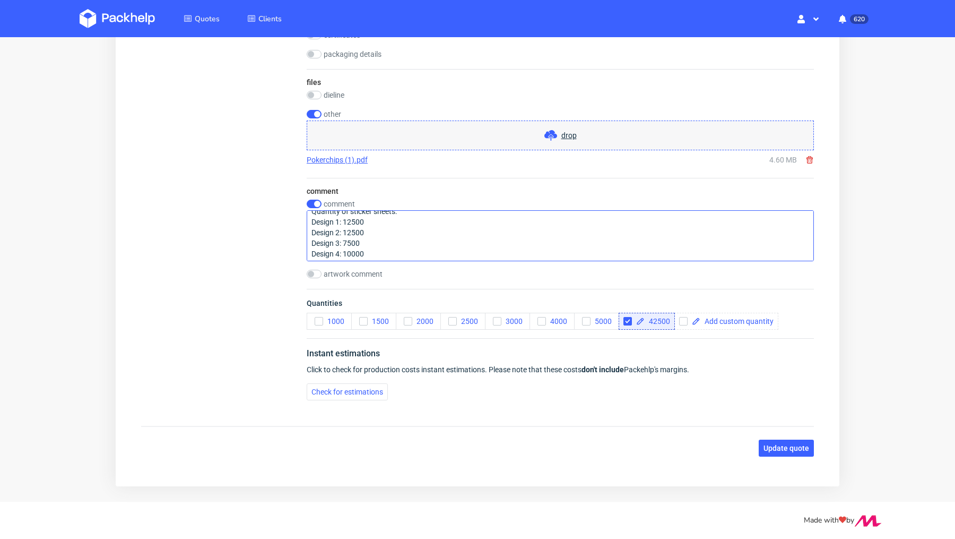
scroll to position [10, 0]
click at [626, 317] on input "checkbox" at bounding box center [628, 321] width 8 height 8
click at [624, 317] on input "checkbox" at bounding box center [628, 321] width 8 height 8
checkbox input "true"
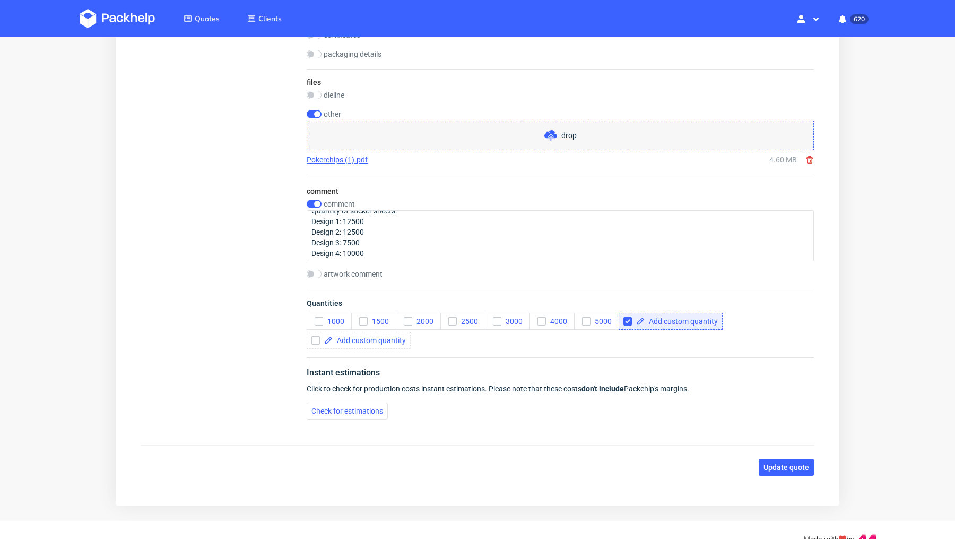
click at [644, 317] on icon at bounding box center [640, 321] width 8 height 8
click at [661, 317] on span at bounding box center [681, 320] width 73 height 7
paste span
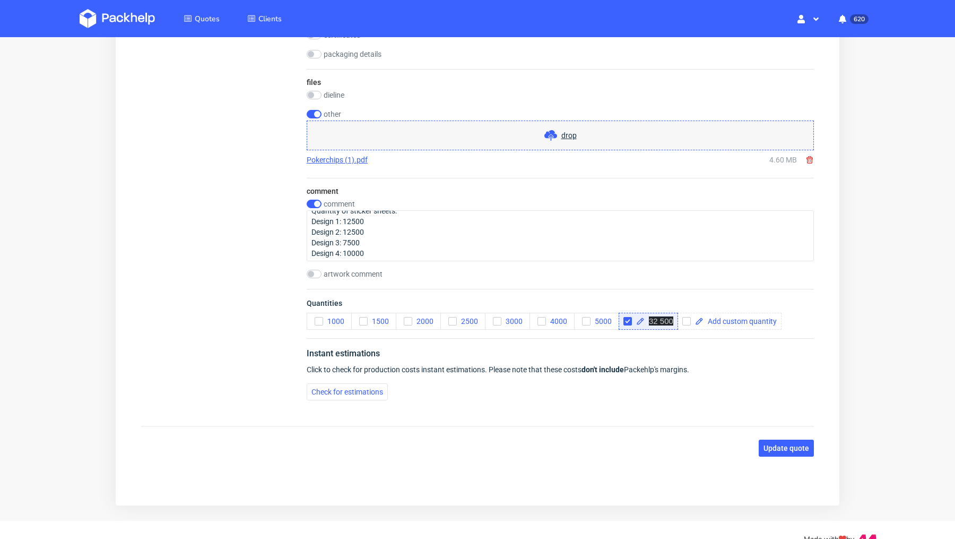
scroll to position [0, 0]
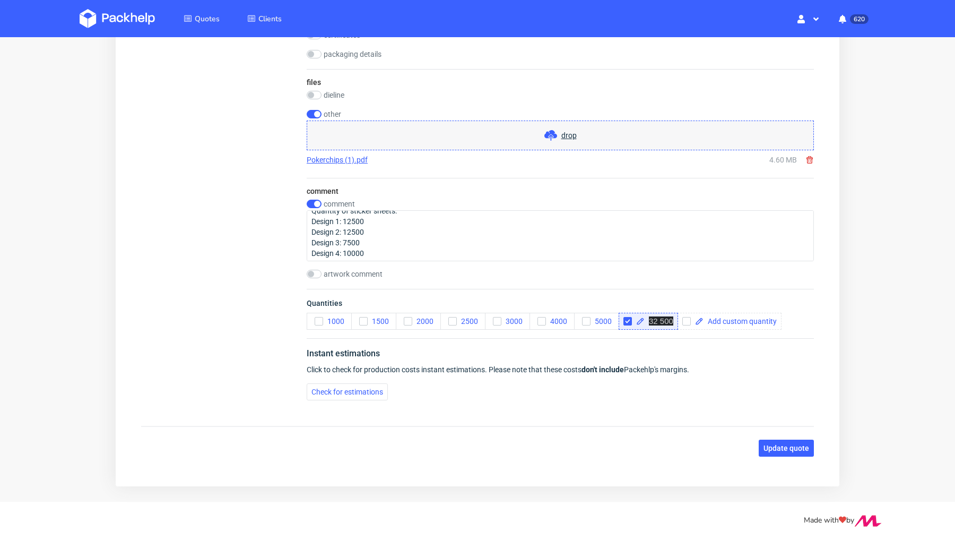
click at [666, 322] on span "32 500" at bounding box center [661, 320] width 24 height 9
click at [674, 317] on div "1000 1500 2000 2500 3000 4000 5000 32" at bounding box center [537, 321] width 461 height 17
click at [657, 314] on div "32" at bounding box center [641, 321] width 45 height 17
click at [658, 321] on span "32" at bounding box center [652, 320] width 14 height 7
checkbox input "true"
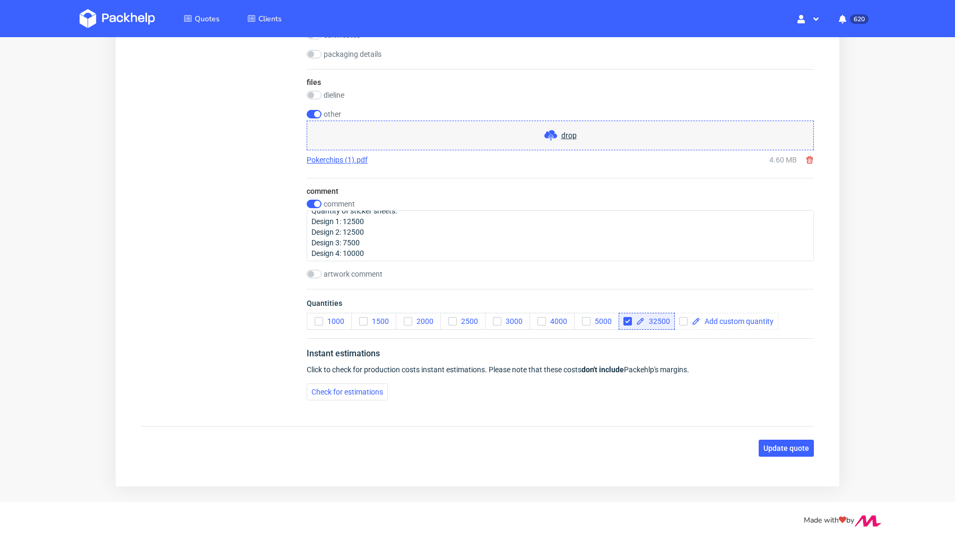
click at [500, 405] on div "Instant estimations Click to check for production costs instant estimations. Pl…" at bounding box center [560, 373] width 507 height 71
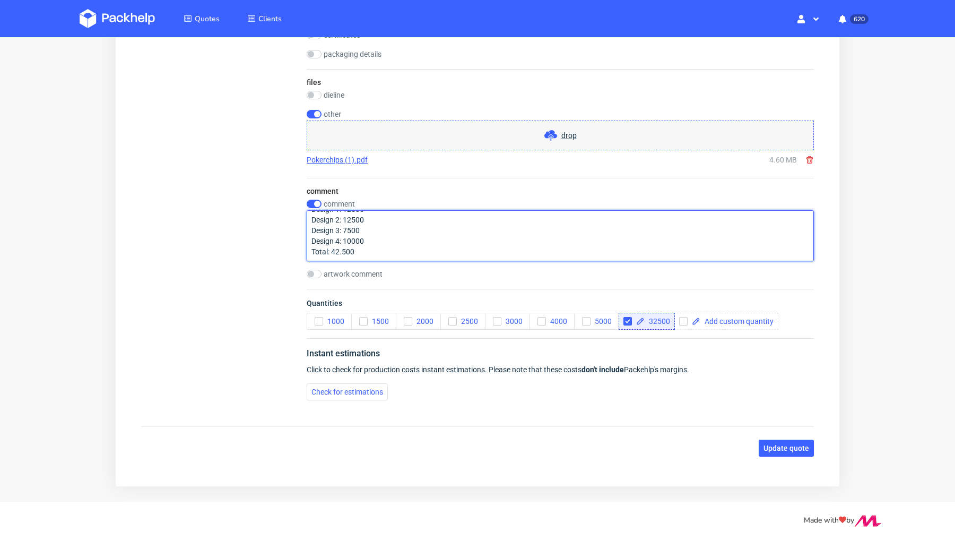
drag, startPoint x: 368, startPoint y: 239, endPoint x: 303, endPoint y: 215, distance: 69.0
paste textarea "PHIE 12 500 QSLV 12 500 JPFQ 7 500"
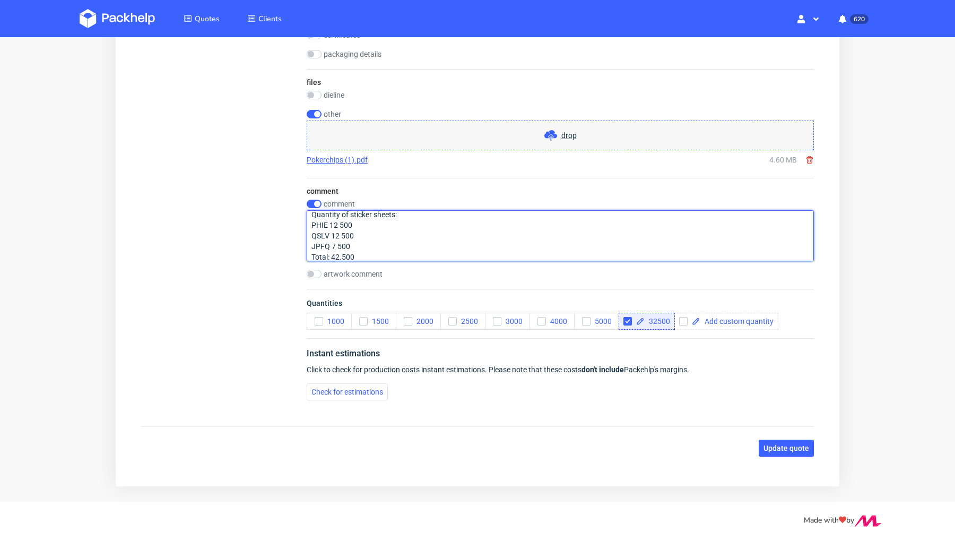
drag, startPoint x: 327, startPoint y: 218, endPoint x: 297, endPoint y: 213, distance: 30.6
click at [324, 226] on textarea "Quantity of sticker sheets: PHIE 12 500 QSLV 12 500 JPFQ 7 500 Total: 42.500" at bounding box center [560, 235] width 507 height 51
click at [328, 223] on textarea "Quantity of sticker sheets: PHIE 12 500 QSLV 12 500 JPFQ 7 500 Total: 42.500" at bounding box center [560, 235] width 507 height 51
click at [330, 231] on textarea "Quantity of sticker sheets: 1 design: 12 500 QSLV 12 500 JPFQ 7 500 Total: 42.5…" at bounding box center [560, 235] width 507 height 51
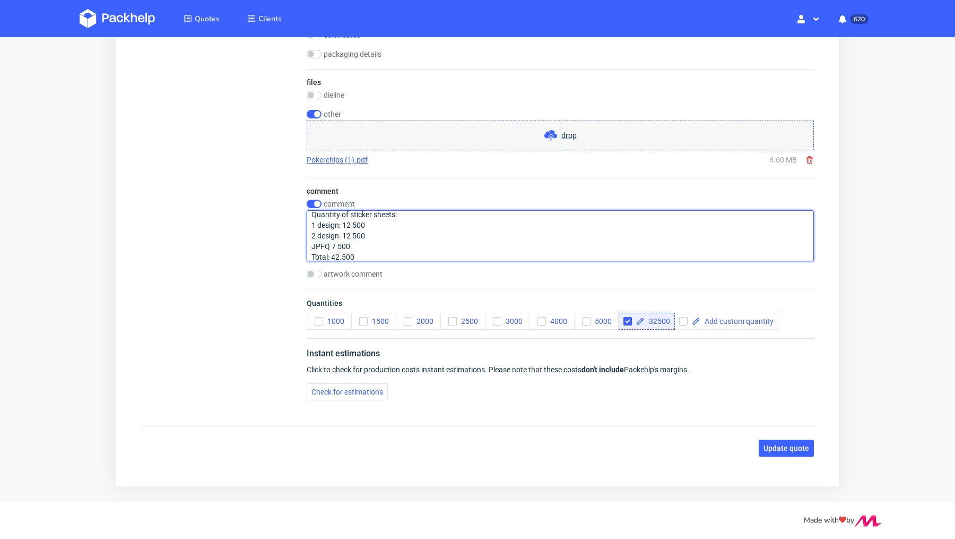
click at [330, 246] on textarea "Quantity of sticker sheets: 1 design: 12 500 2 design: 12 500 JPFQ 7 500 Total:…" at bounding box center [560, 235] width 507 height 51
drag, startPoint x: 364, startPoint y: 254, endPoint x: 311, endPoint y: 253, distance: 53.1
click at [311, 253] on textarea "Quantity of sticker sheets: 1 design: 12 500 2 design: 12 500 3 design: 7 500 T…" at bounding box center [560, 235] width 507 height 51
click at [362, 251] on textarea "Quantity of sticker sheets: 1 design: 12 500 2 design: 12 500 3 design: 7 500 T…" at bounding box center [560, 235] width 507 height 51
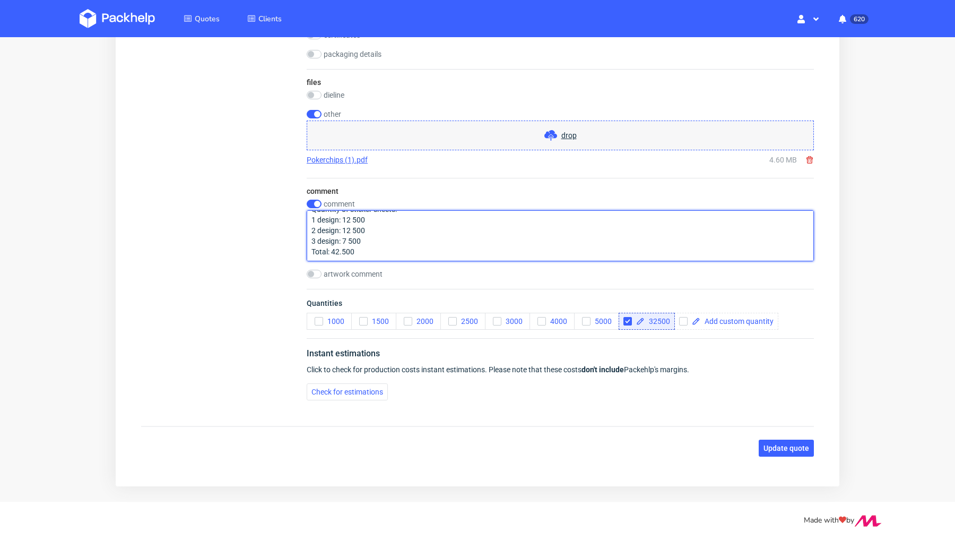
click at [342, 251] on textarea "Quantity of sticker sheets: 1 design: 12 500 2 design: 12 500 3 design: 7 500 T…" at bounding box center [560, 235] width 507 height 51
click at [387, 243] on textarea "Quantity of sticker sheets: 1 design: 12 500 2 design: 12 500 3 design: 7 500 T…" at bounding box center [560, 235] width 507 height 51
click at [312, 229] on textarea "Quantity of sticker sheets: 1 design: 12 500 2 design: 12 500 3 design: 7 500 T…" at bounding box center [560, 235] width 507 height 51
click at [393, 237] on textarea "Quantity of sticker sheets: 1 design: 12 500 2 design: 12 500 3 design: 7 500 T…" at bounding box center [560, 235] width 507 height 51
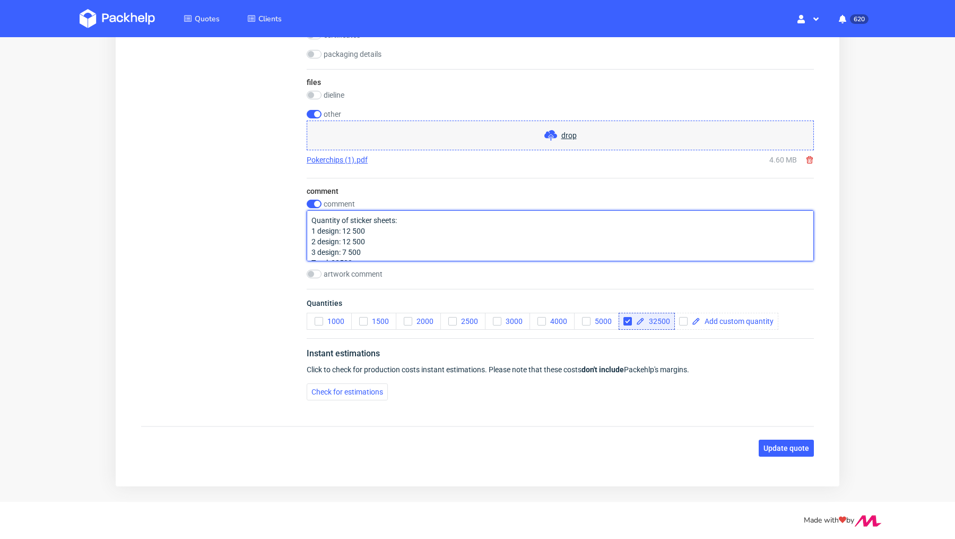
type textarea "Quantity of sticker sheets: 1 design: 12 500 2 design: 12 500 3 design: 7 500 T…"
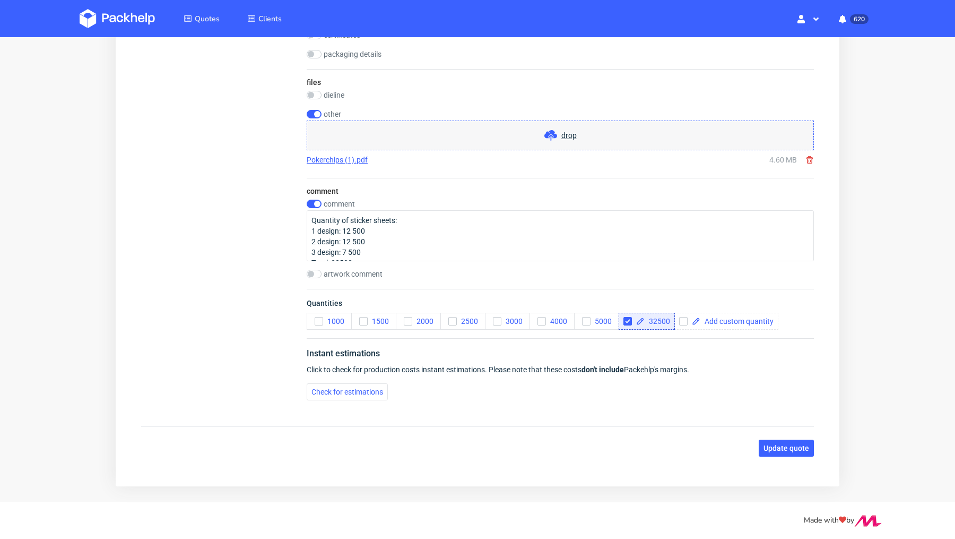
click at [776, 446] on span "Update quote" at bounding box center [787, 447] width 46 height 7
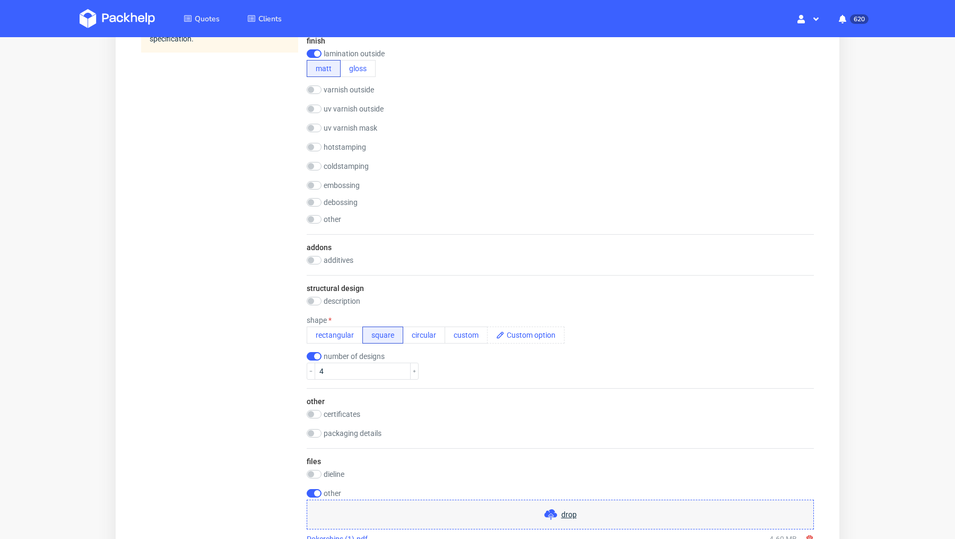
scroll to position [557, 0]
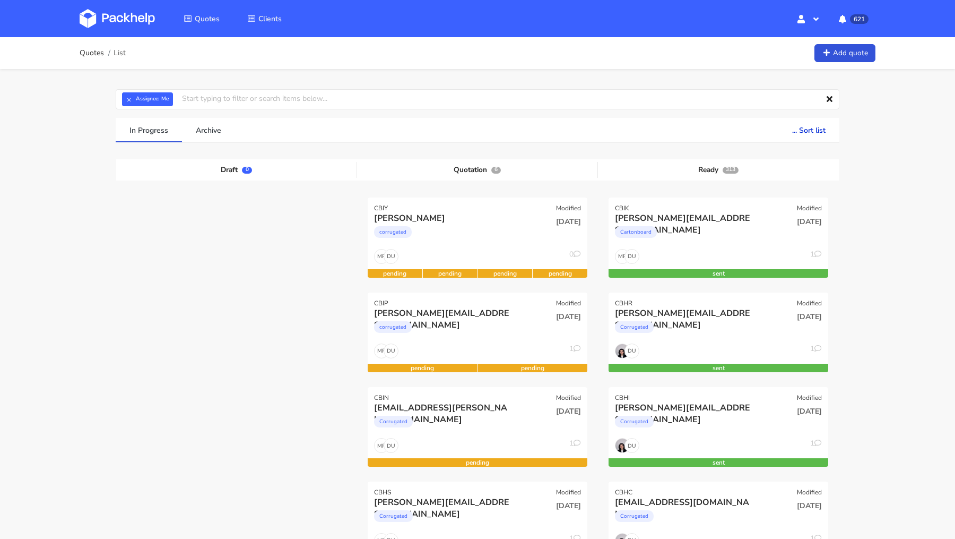
click at [105, 19] on img at bounding box center [117, 18] width 75 height 19
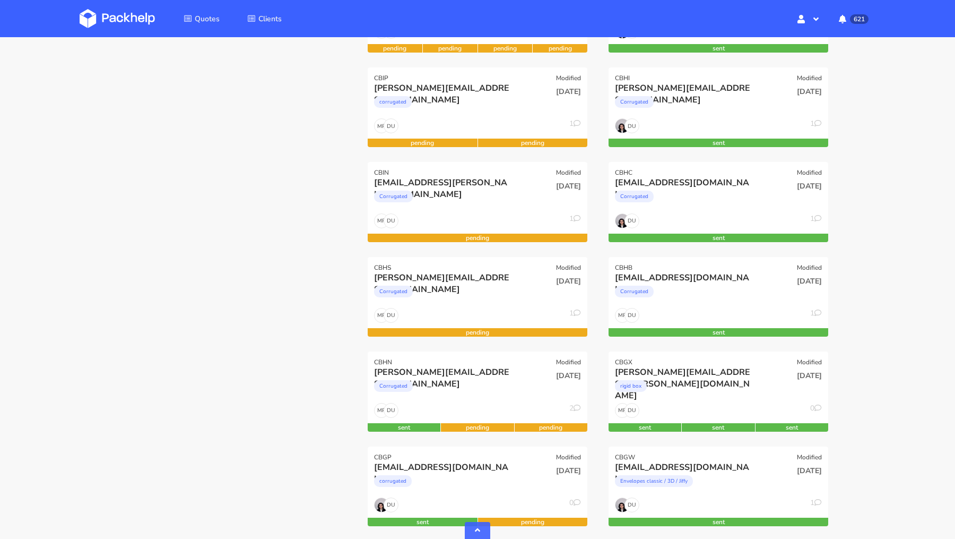
scroll to position [335, 0]
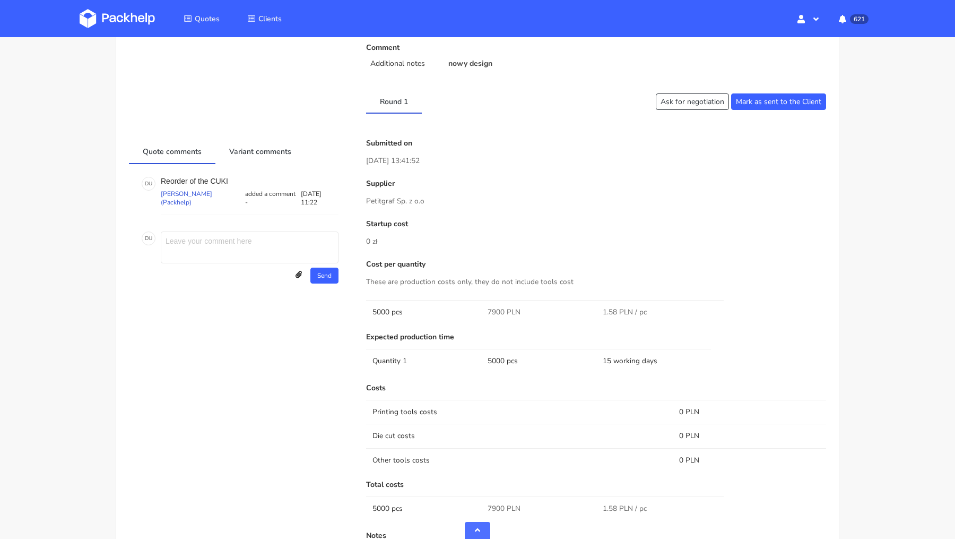
scroll to position [381, 0]
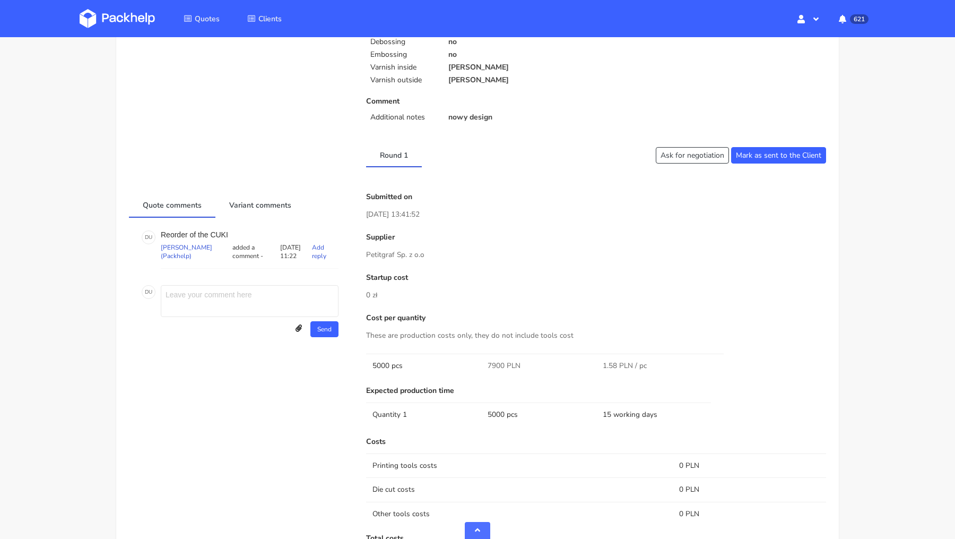
click at [217, 230] on p "Reorder of the CUKI" at bounding box center [250, 234] width 178 height 8
copy p "CUKI"
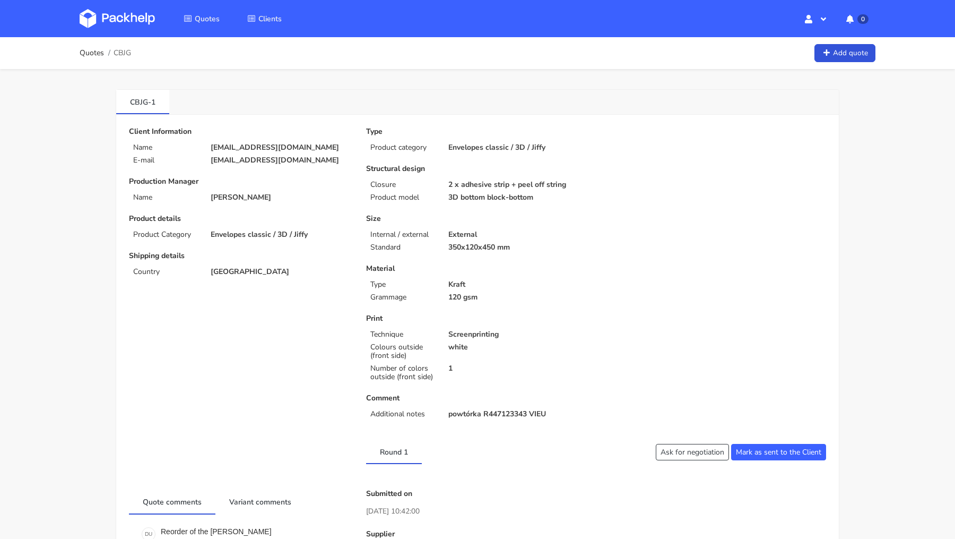
click at [125, 50] on span "CBJG" at bounding box center [123, 53] width 18 height 8
copy span "CBJG"
click at [283, 143] on p "[EMAIL_ADDRESS][DOMAIN_NAME]" at bounding box center [281, 147] width 141 height 8
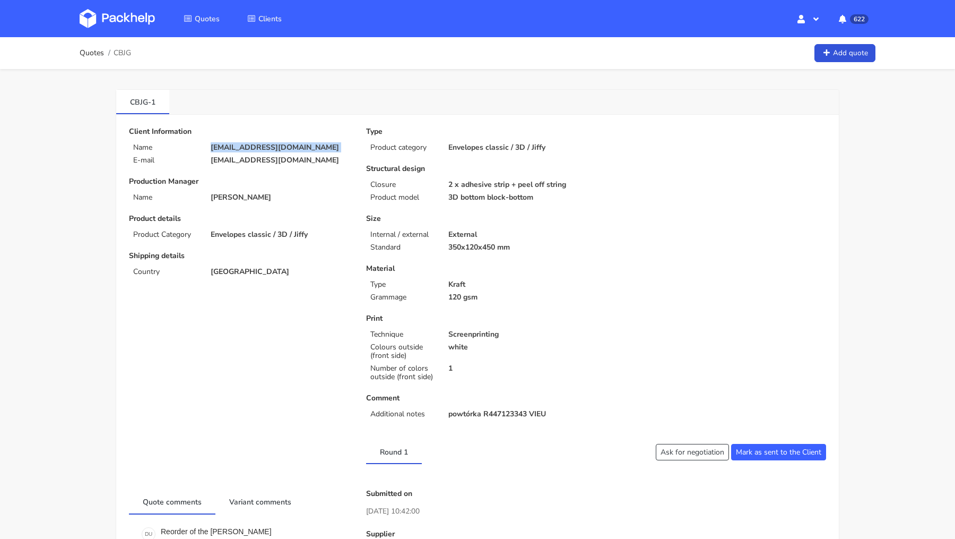
click at [283, 143] on p "[EMAIL_ADDRESS][DOMAIN_NAME]" at bounding box center [281, 147] width 141 height 8
copy div "[EMAIL_ADDRESS][DOMAIN_NAME]"
click at [128, 55] on span "CBJG" at bounding box center [123, 53] width 18 height 8
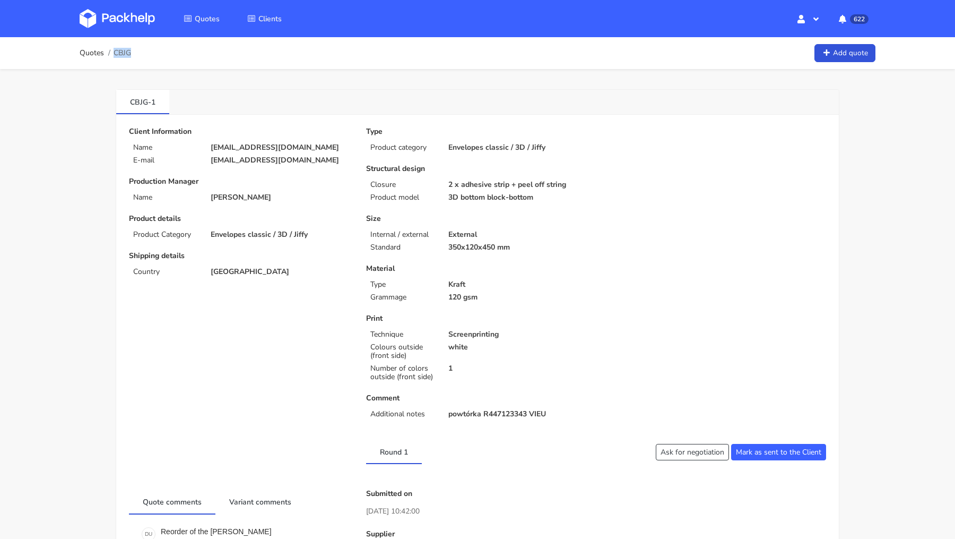
copy span "CBJG"
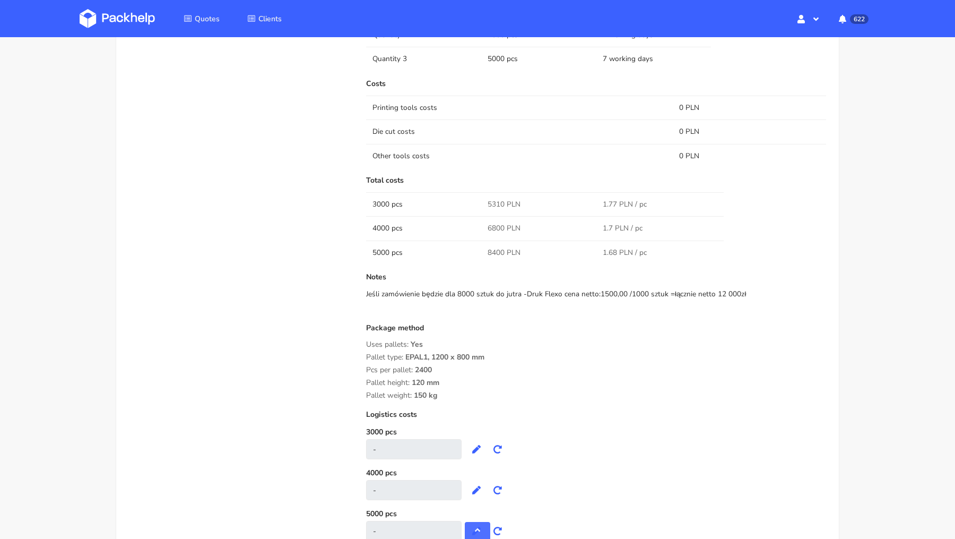
scroll to position [749, 0]
click at [496, 199] on span "5310 PLN" at bounding box center [504, 204] width 33 height 11
copy span "5310"
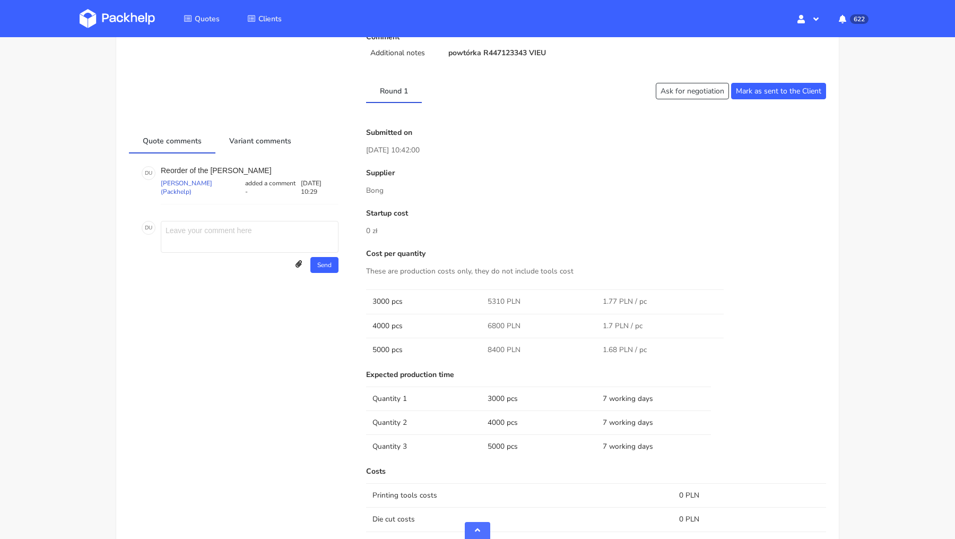
scroll to position [832, 0]
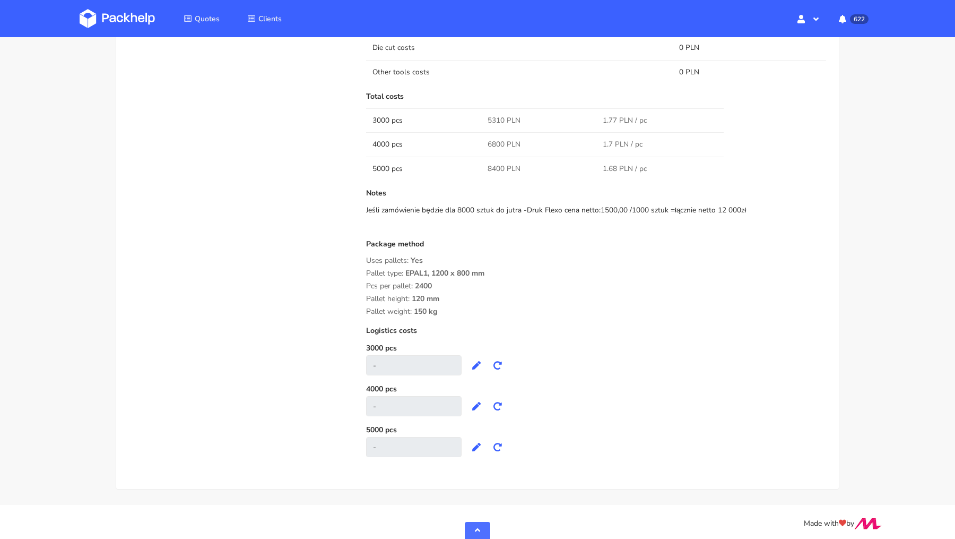
click at [493, 140] on span "6800 PLN" at bounding box center [504, 144] width 33 height 11
copy span "6800"
click at [492, 159] on td "8400 PLN" at bounding box center [538, 169] width 115 height 24
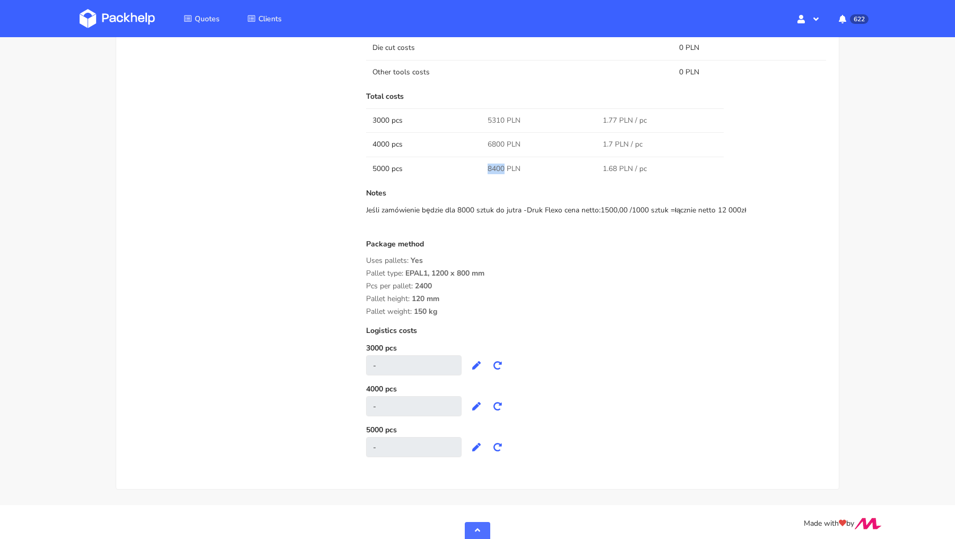
copy span "8400"
click at [482, 222] on div "Notes Jeśli zamówienie będzie dla 8000 sztuk do jutra -Druk Flexo cena netto:15…" at bounding box center [596, 210] width 460 height 42
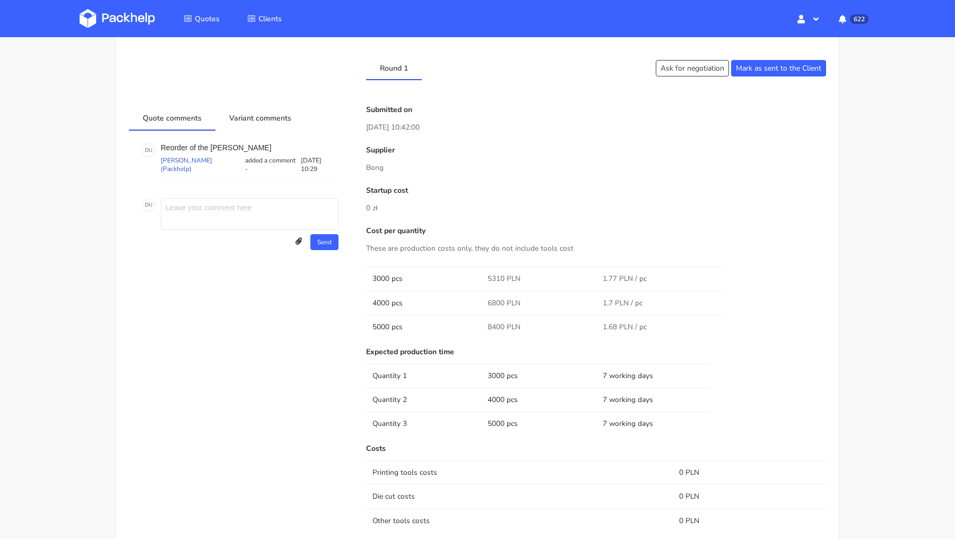
scroll to position [0, 0]
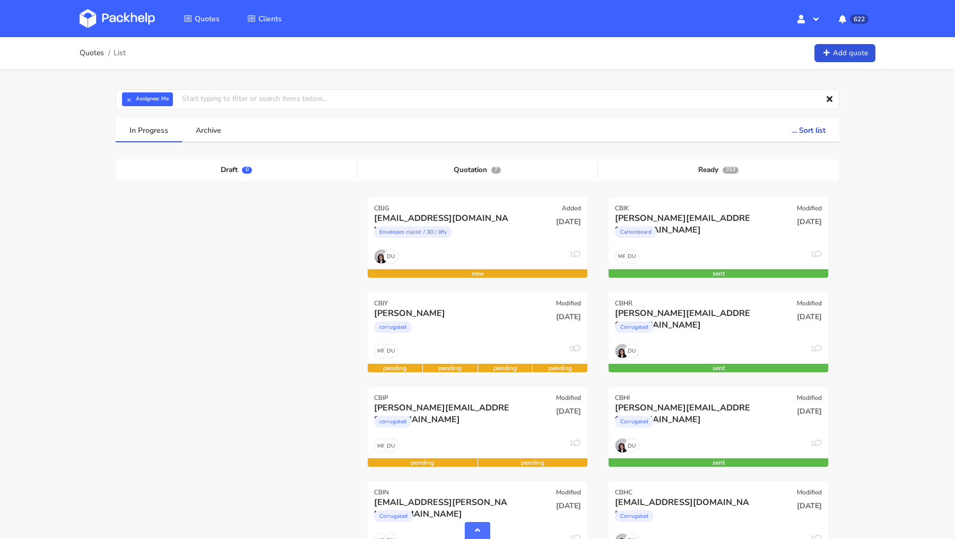
click at [118, 18] on img at bounding box center [117, 18] width 75 height 19
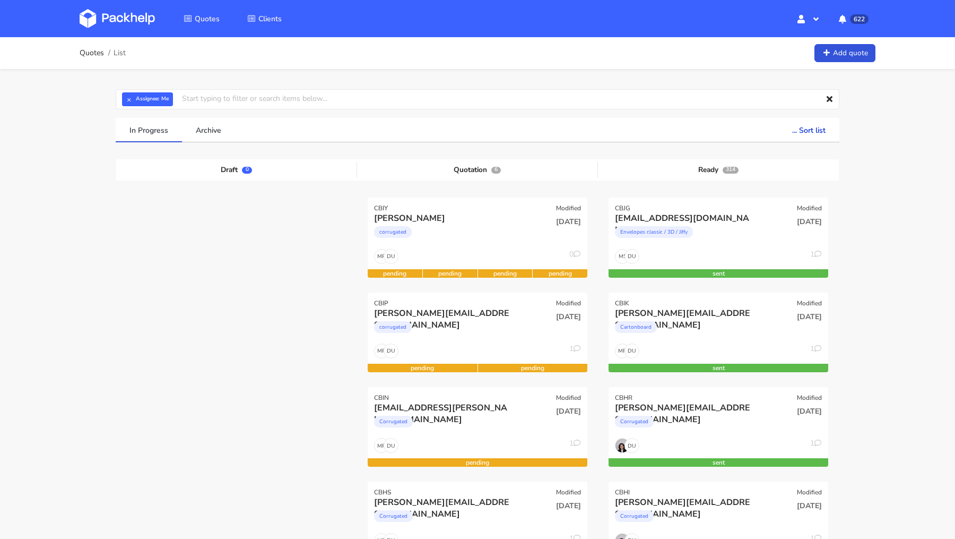
click at [123, 21] on img at bounding box center [117, 18] width 75 height 19
